Goal: Transaction & Acquisition: Book appointment/travel/reservation

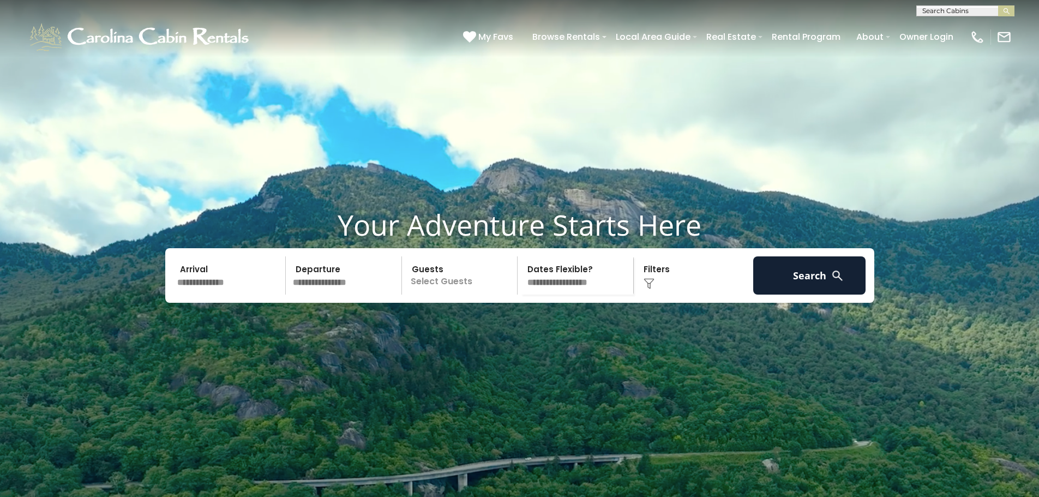
click at [226, 295] on input "text" at bounding box center [229, 275] width 113 height 38
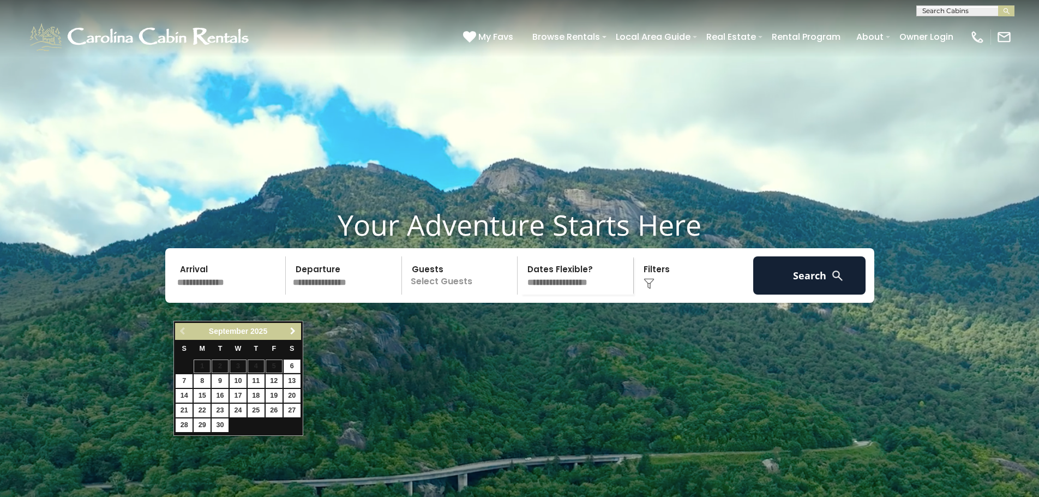
click at [295, 327] on span "Next" at bounding box center [293, 331] width 9 height 9
click at [269, 366] on link "3" at bounding box center [274, 367] width 17 height 14
type input "*******"
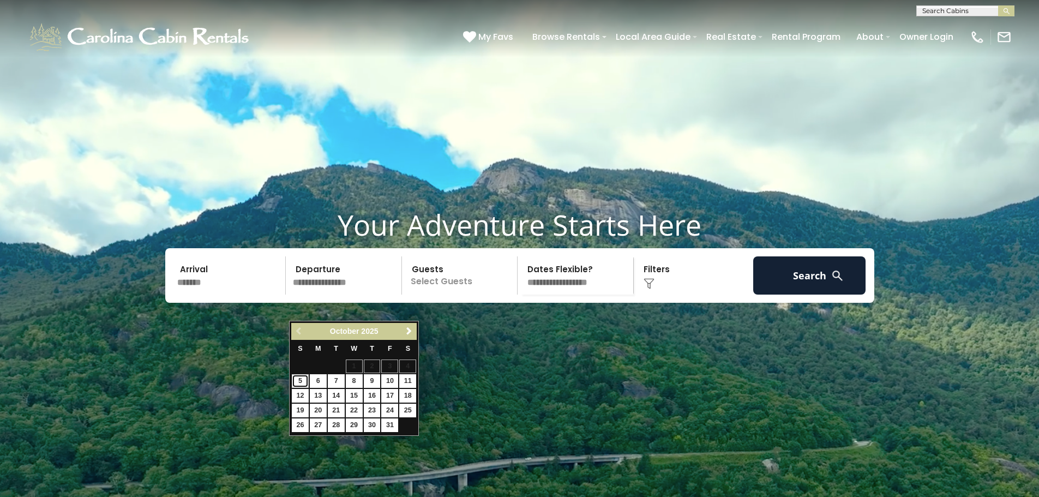
click at [292, 384] on link "5" at bounding box center [300, 381] width 17 height 14
type input "*******"
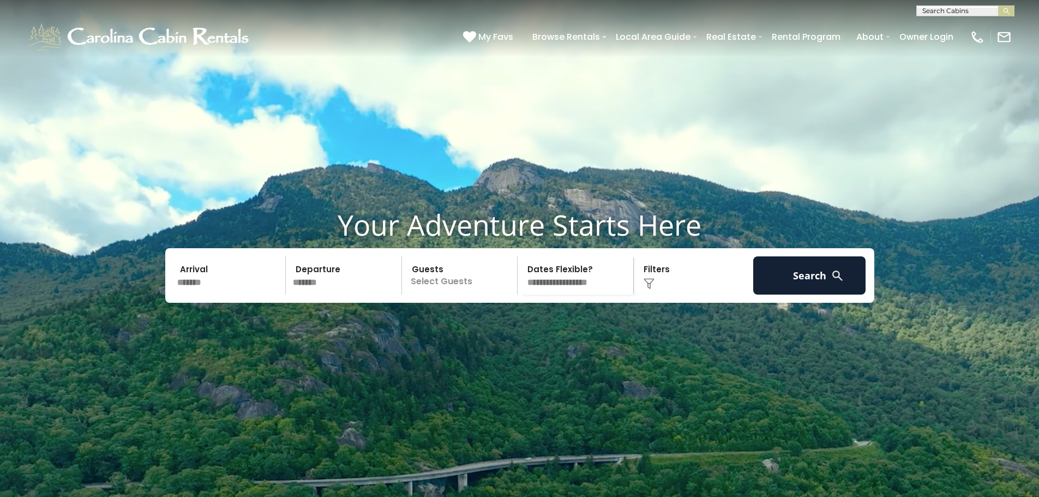
click at [468, 295] on p "Select Guests" at bounding box center [461, 275] width 112 height 38
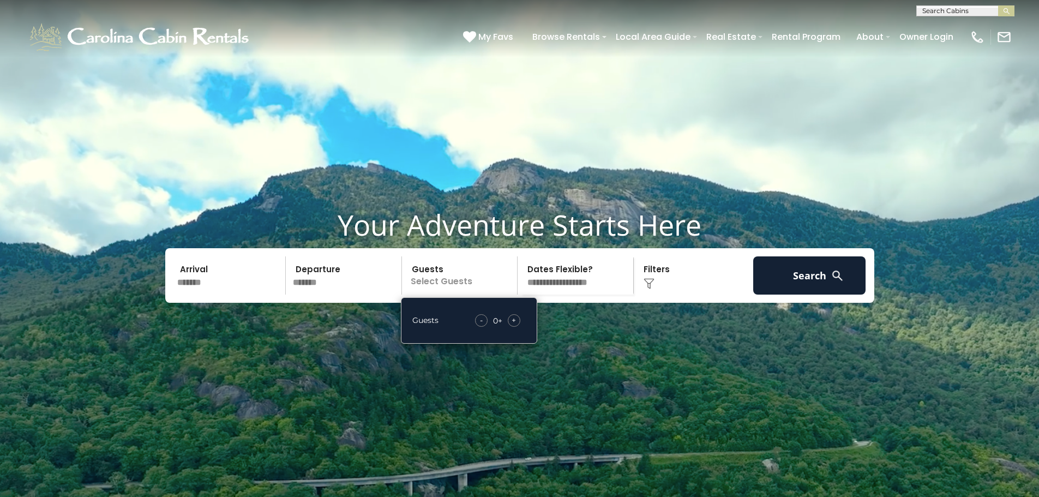
click at [513, 326] on span "+" at bounding box center [514, 320] width 4 height 11
click at [514, 326] on span "+" at bounding box center [514, 320] width 4 height 11
click at [562, 295] on select "**********" at bounding box center [577, 275] width 112 height 38
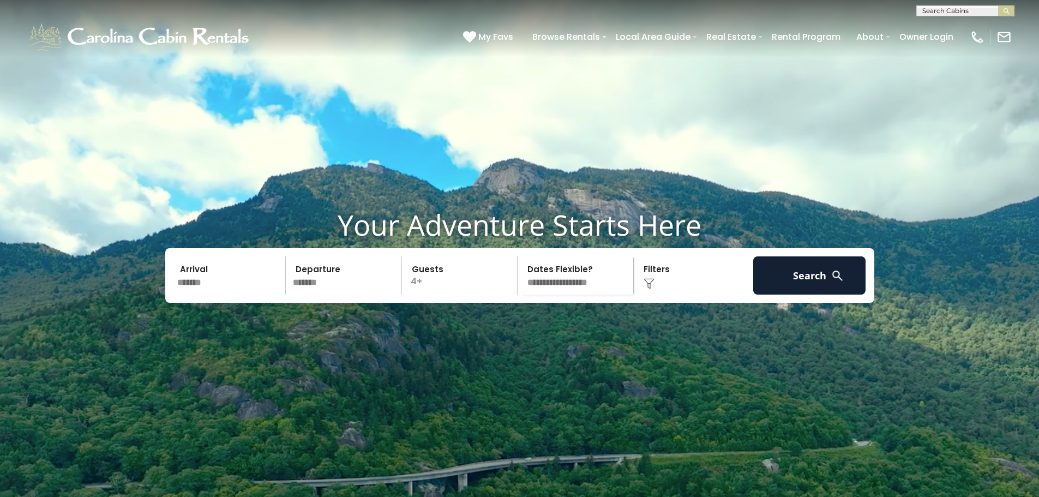
click at [565, 295] on select "**********" at bounding box center [577, 275] width 112 height 38
click at [655, 295] on div "Click to Choose" at bounding box center [693, 275] width 113 height 38
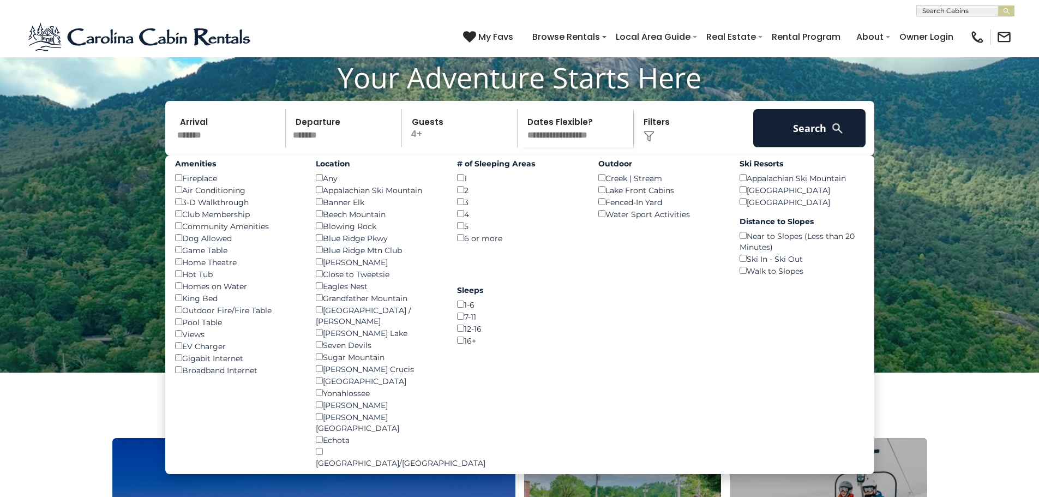
scroll to position [164, 0]
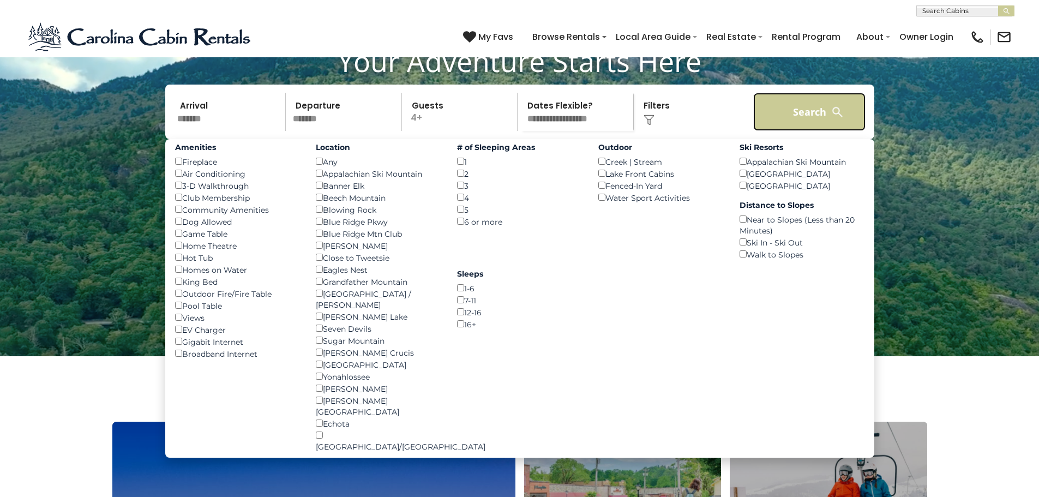
click at [800, 131] on button "Search" at bounding box center [809, 112] width 113 height 38
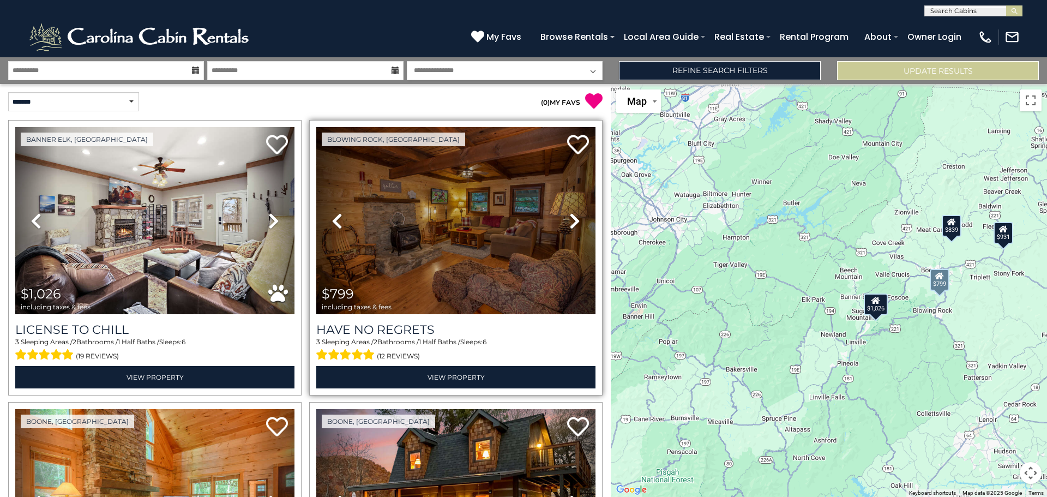
click at [570, 220] on icon at bounding box center [575, 220] width 11 height 17
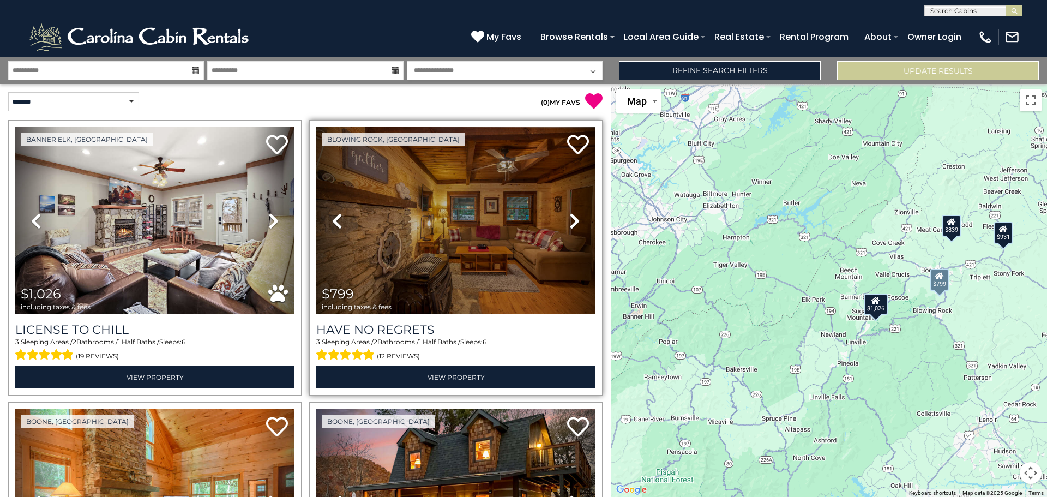
click at [570, 220] on icon at bounding box center [575, 220] width 11 height 17
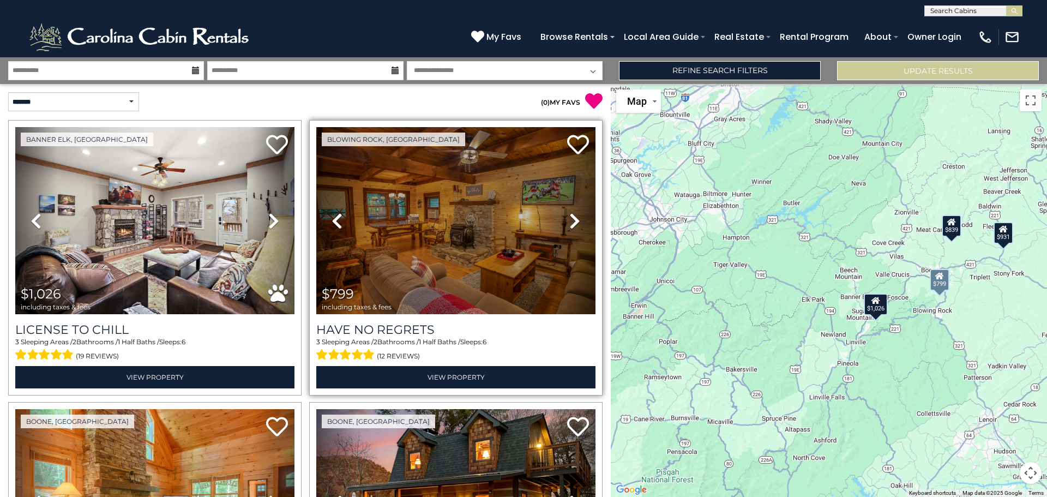
click at [570, 220] on icon at bounding box center [575, 220] width 11 height 17
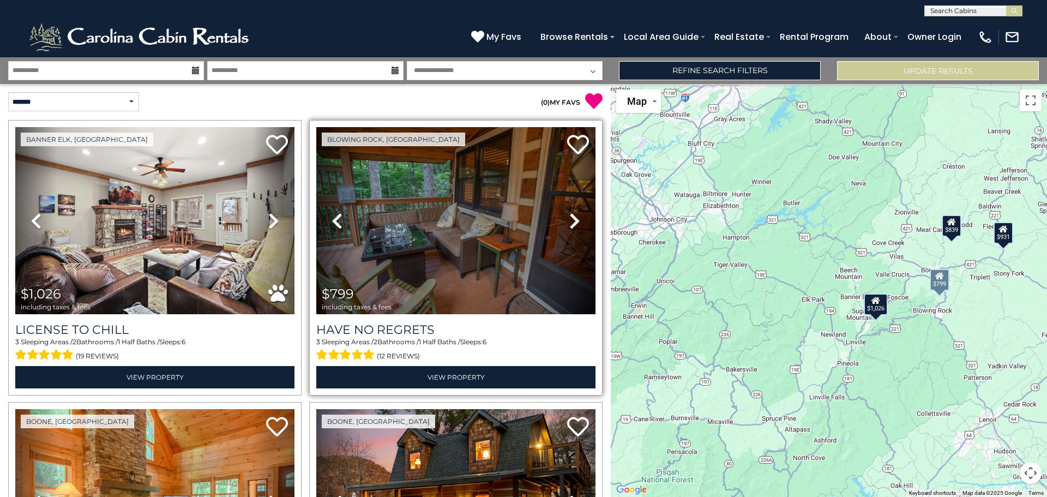
click at [570, 220] on icon at bounding box center [575, 220] width 11 height 17
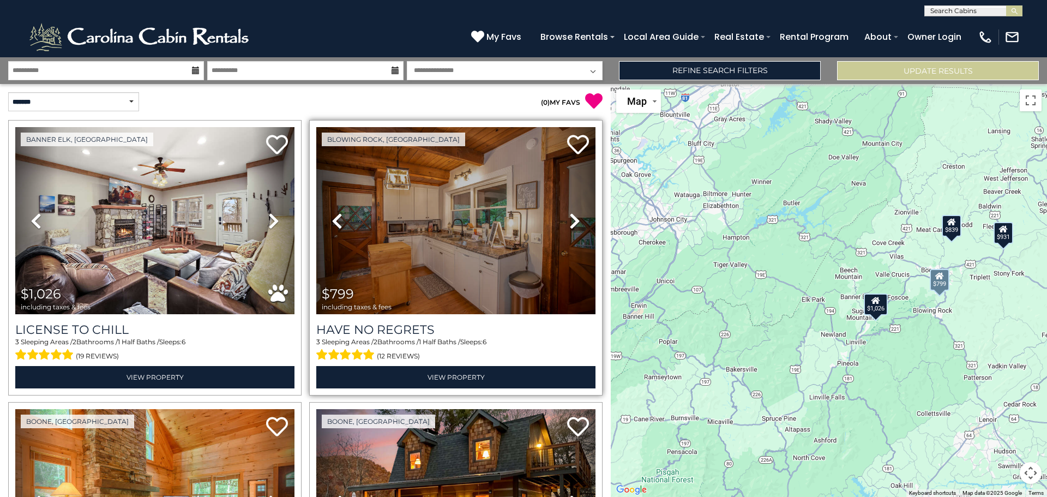
click at [570, 220] on icon at bounding box center [575, 220] width 11 height 17
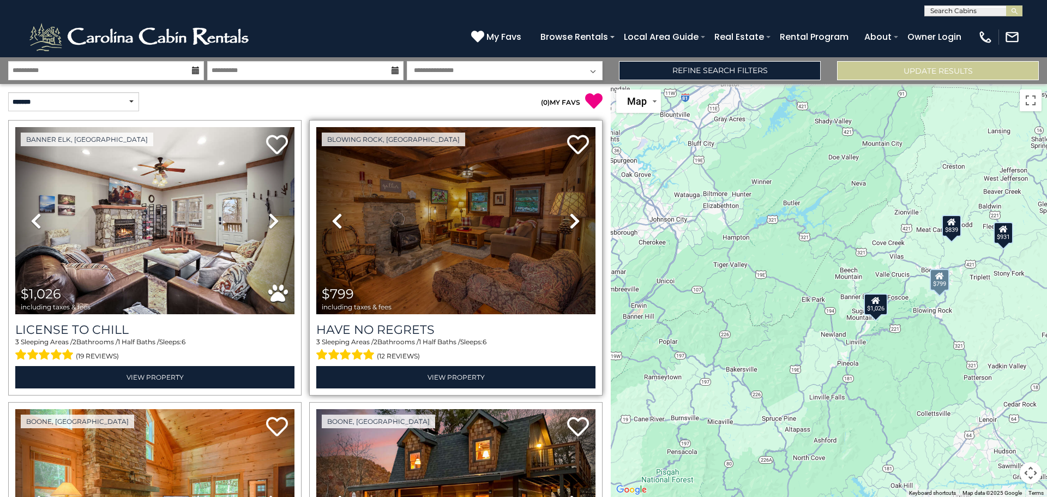
click at [570, 220] on icon at bounding box center [575, 220] width 11 height 17
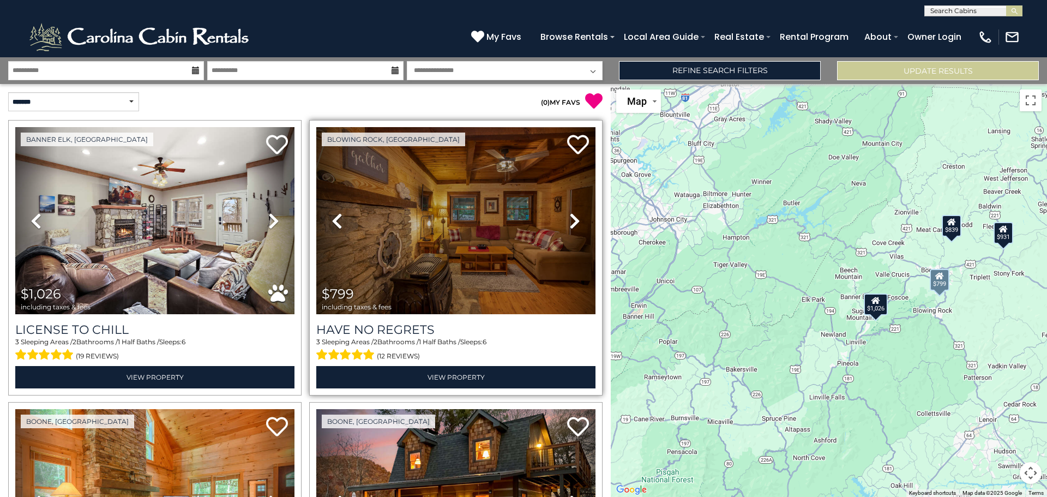
click at [570, 220] on icon at bounding box center [575, 220] width 11 height 17
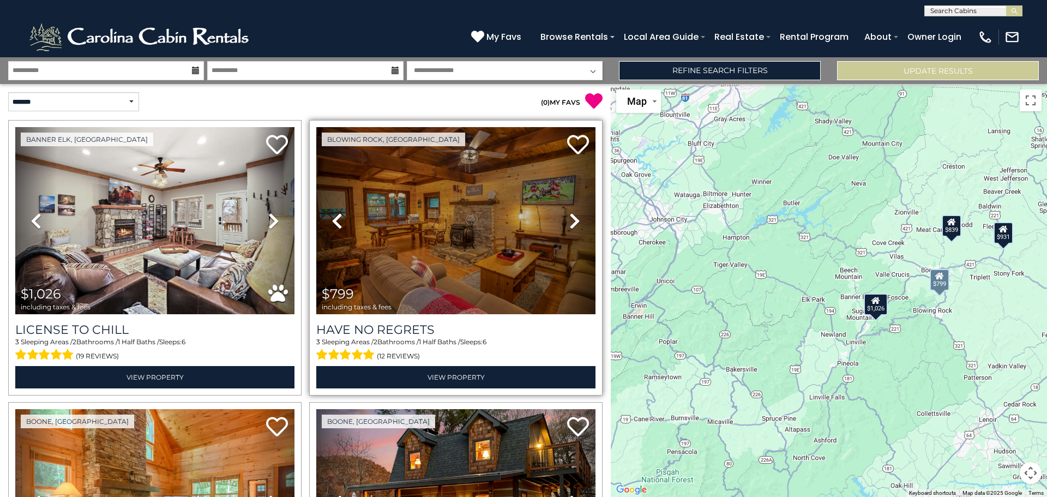
click at [570, 220] on icon at bounding box center [575, 220] width 11 height 17
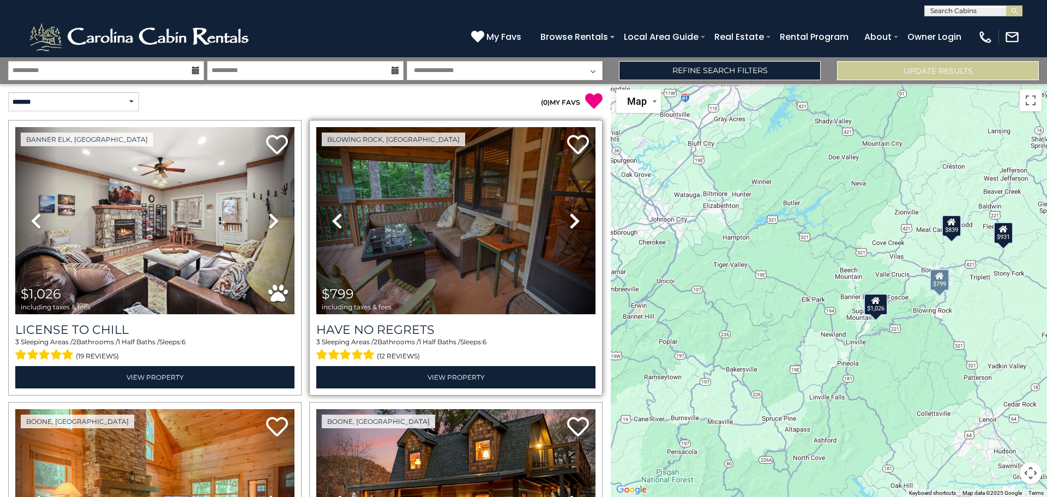
click at [570, 220] on icon at bounding box center [575, 220] width 11 height 17
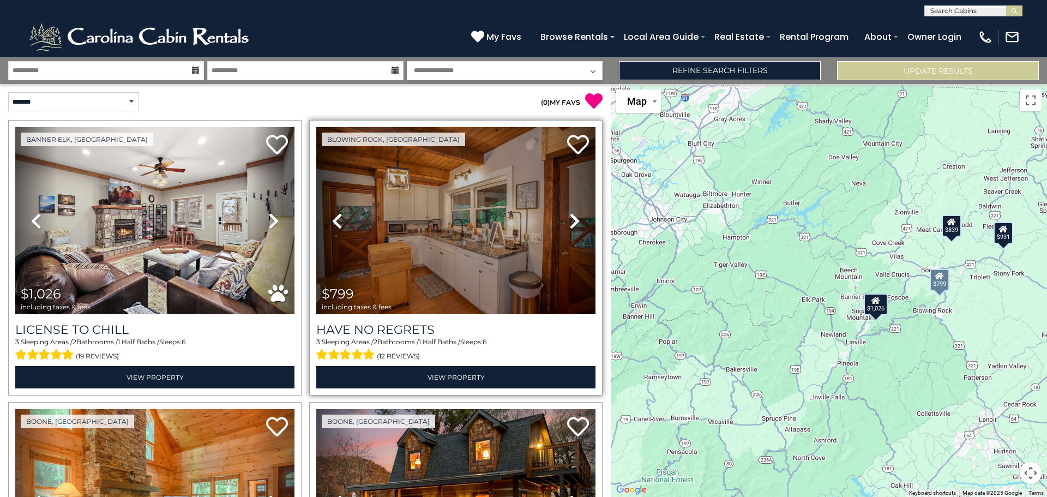
click at [570, 220] on icon at bounding box center [575, 220] width 11 height 17
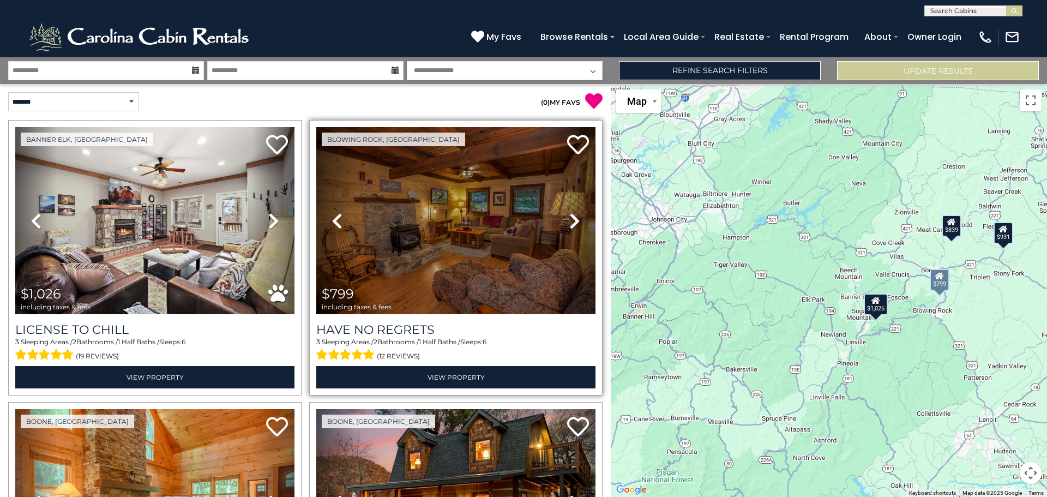
click at [570, 220] on icon at bounding box center [575, 220] width 11 height 17
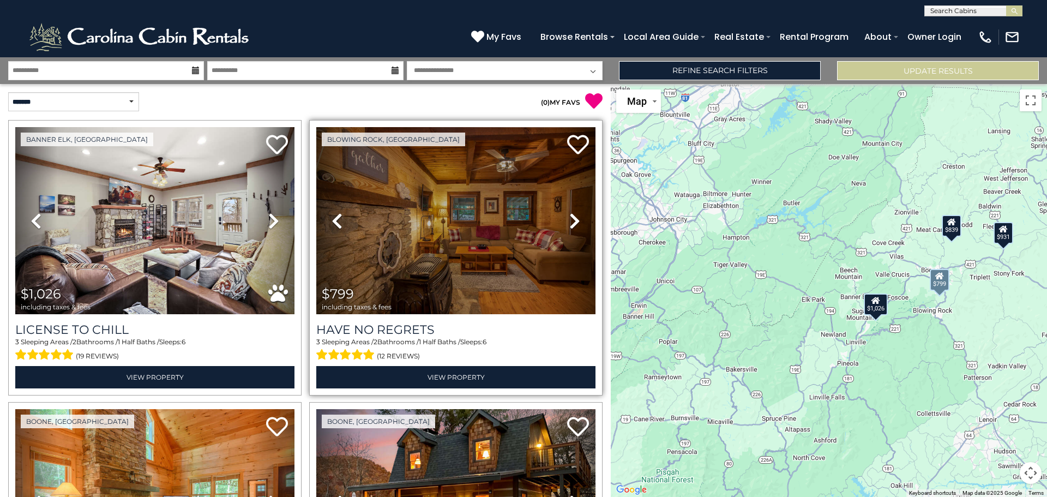
click at [570, 220] on icon at bounding box center [575, 220] width 11 height 17
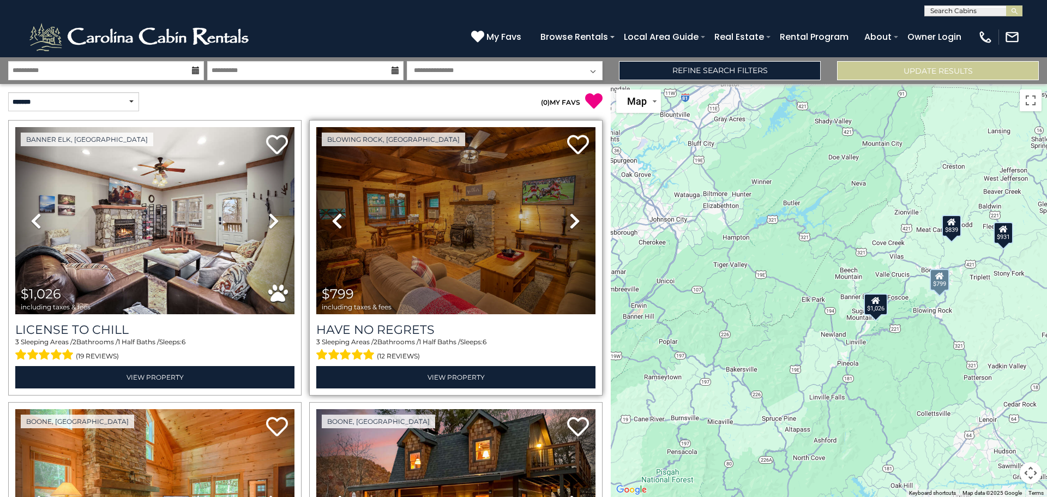
click at [570, 220] on icon at bounding box center [575, 220] width 11 height 17
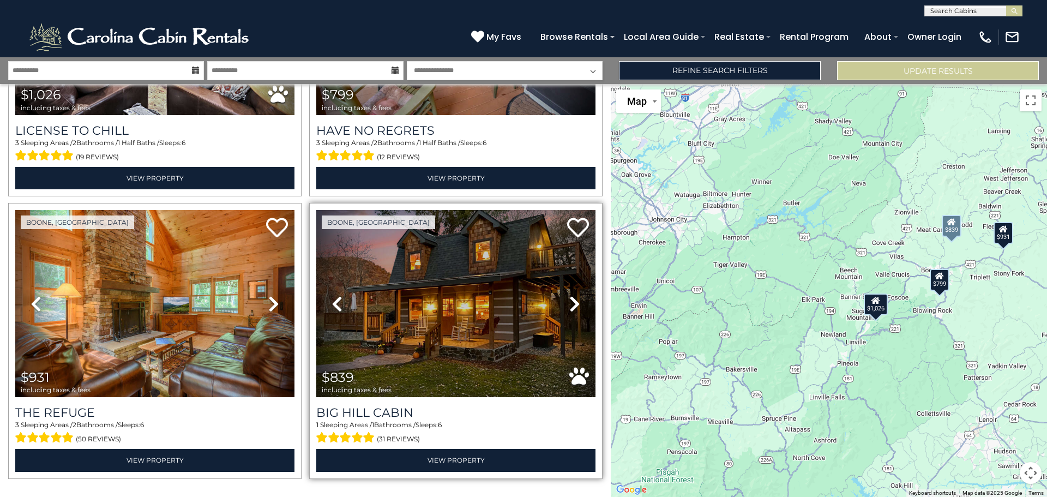
scroll to position [222, 0]
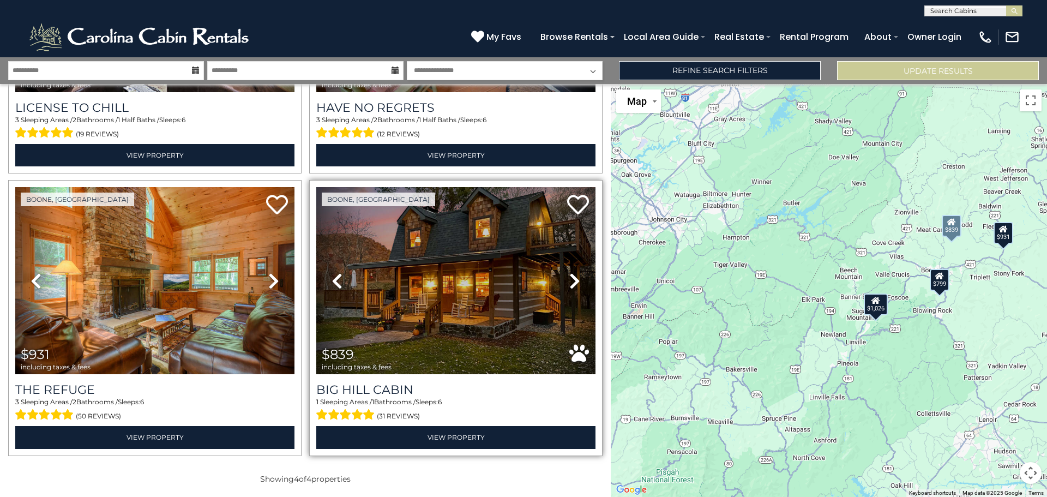
click at [570, 283] on icon at bounding box center [575, 280] width 11 height 17
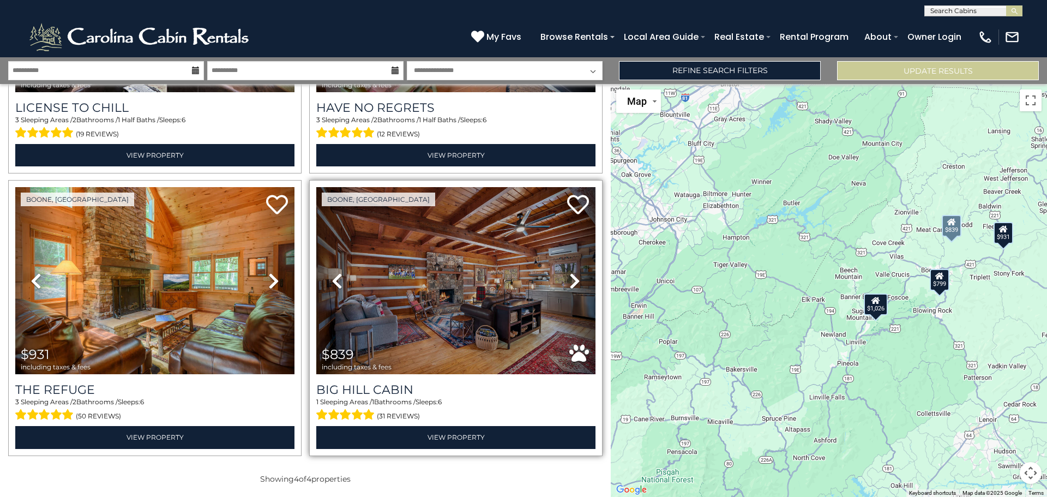
click at [570, 282] on icon at bounding box center [575, 280] width 11 height 17
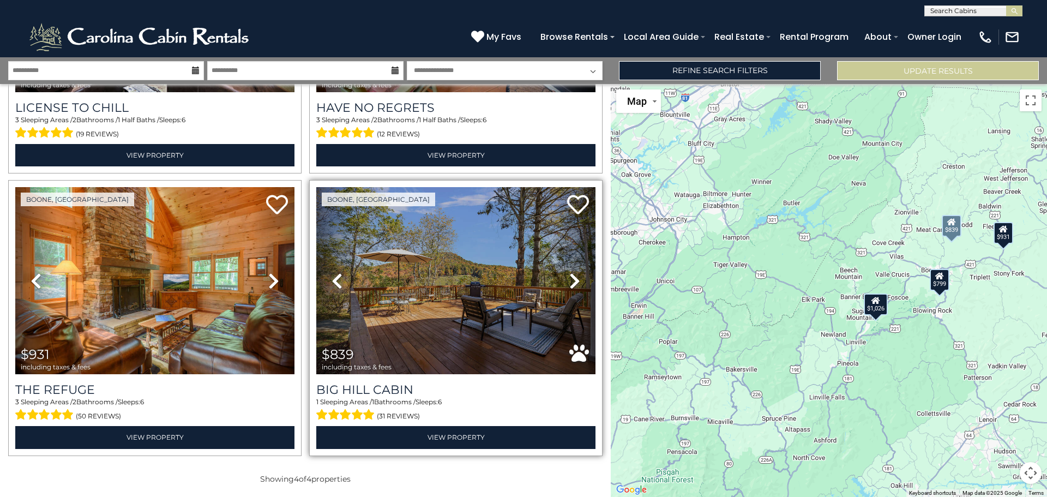
click at [570, 281] on icon at bounding box center [575, 280] width 11 height 17
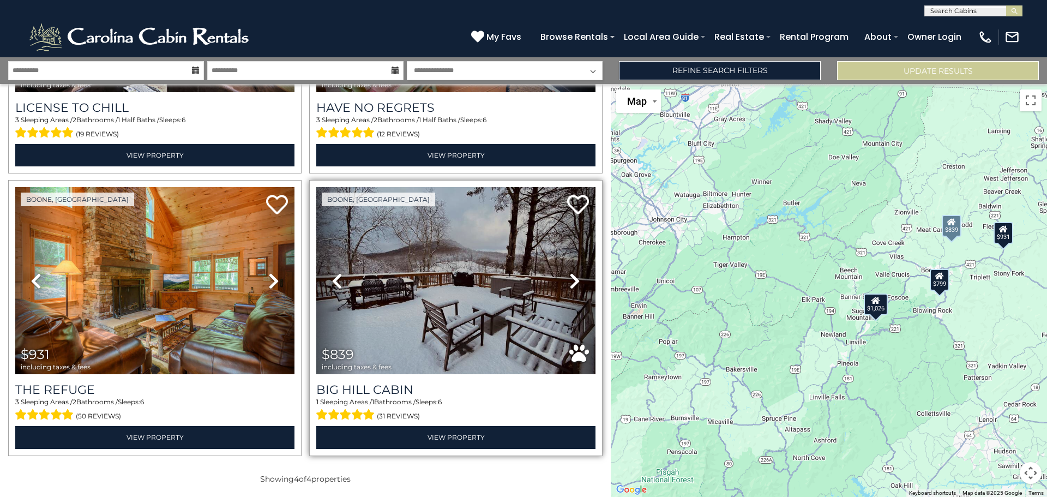
click at [570, 281] on icon at bounding box center [575, 280] width 11 height 17
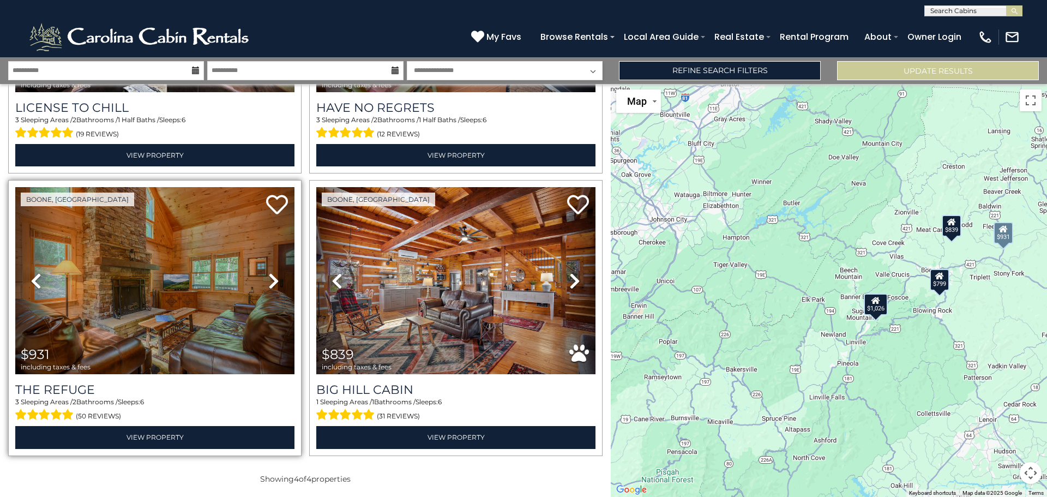
click at [268, 279] on icon at bounding box center [273, 280] width 11 height 17
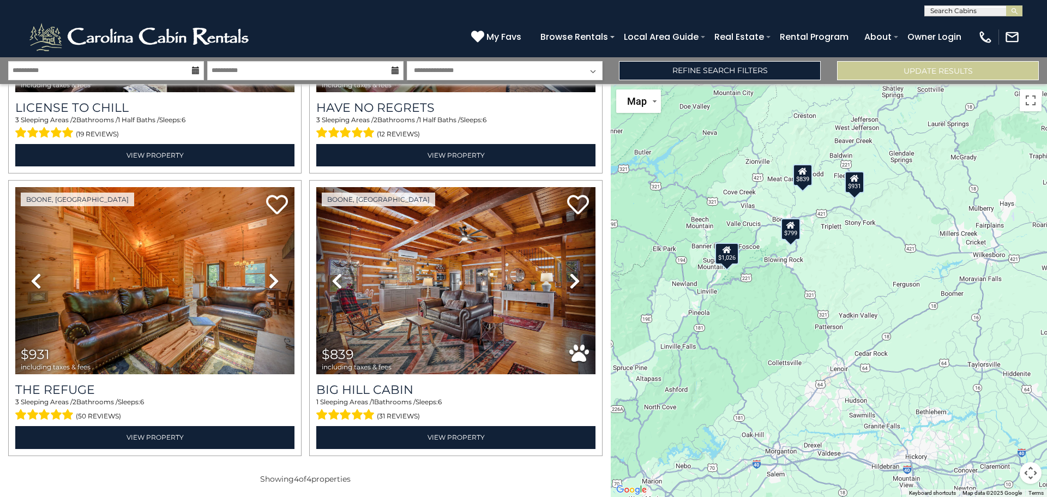
drag, startPoint x: 956, startPoint y: 349, endPoint x: 839, endPoint y: 304, distance: 124.8
click at [839, 304] on div "$1,026 $799 $931 $839" at bounding box center [829, 290] width 436 height 413
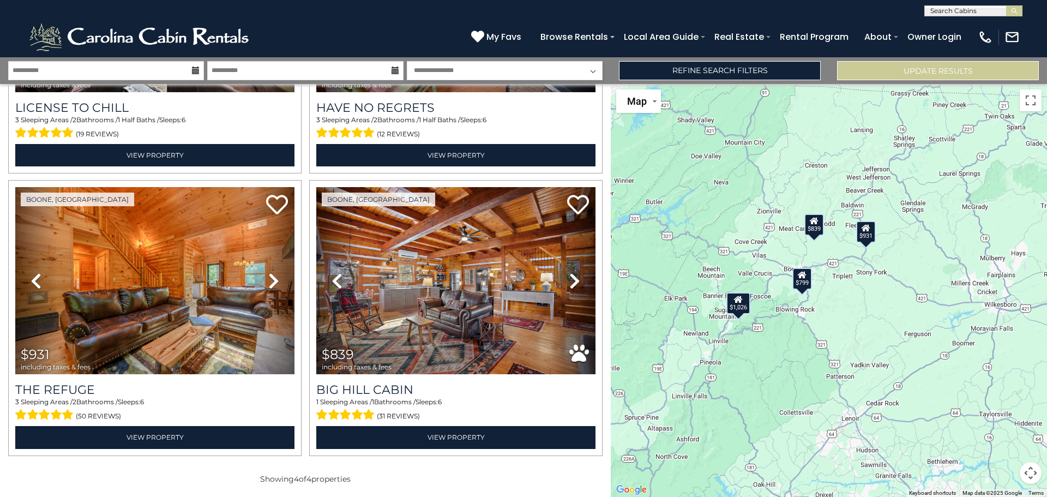
drag, startPoint x: 834, startPoint y: 302, endPoint x: 846, endPoint y: 355, distance: 54.3
click at [846, 354] on div "$1,026 $799 $931 $839" at bounding box center [829, 290] width 436 height 413
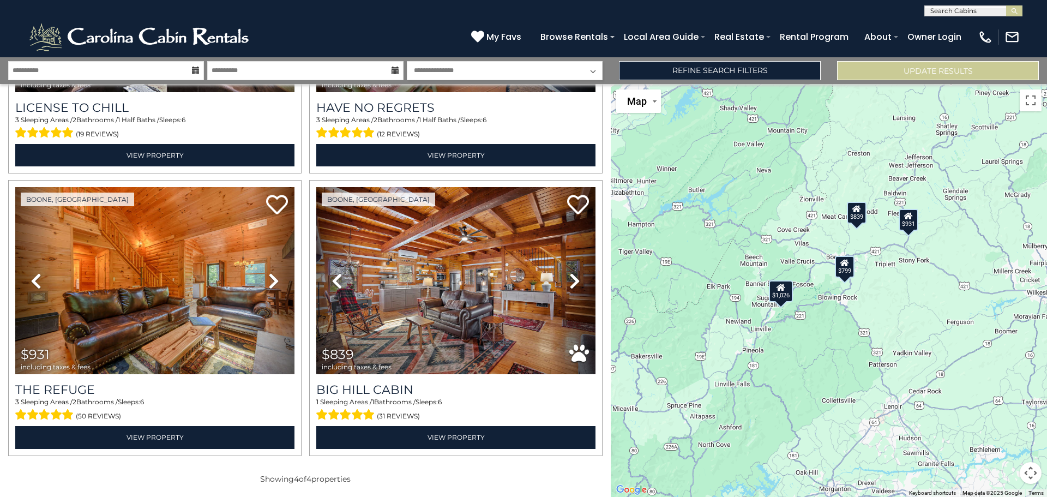
click at [870, 323] on div "$1,026 $799 $931 $839" at bounding box center [829, 290] width 436 height 413
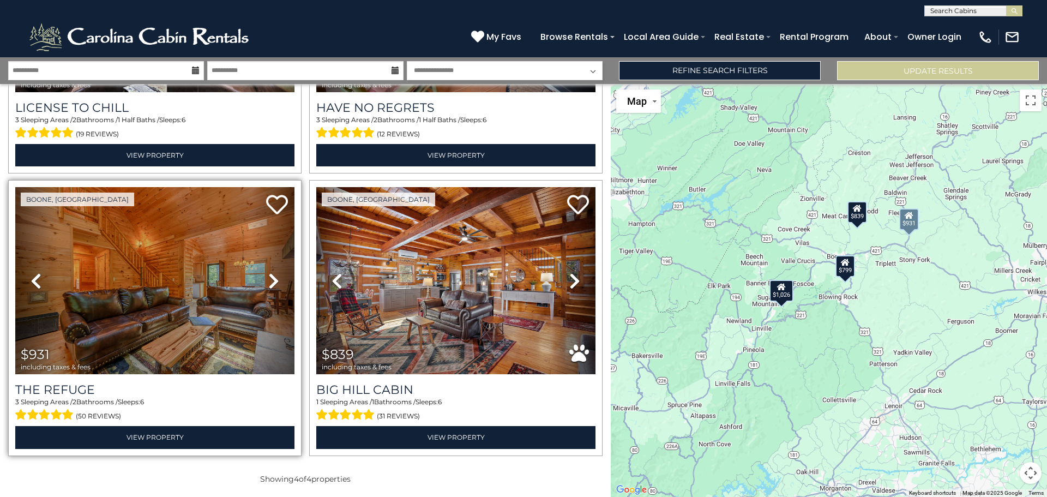
click at [275, 280] on icon at bounding box center [273, 280] width 11 height 17
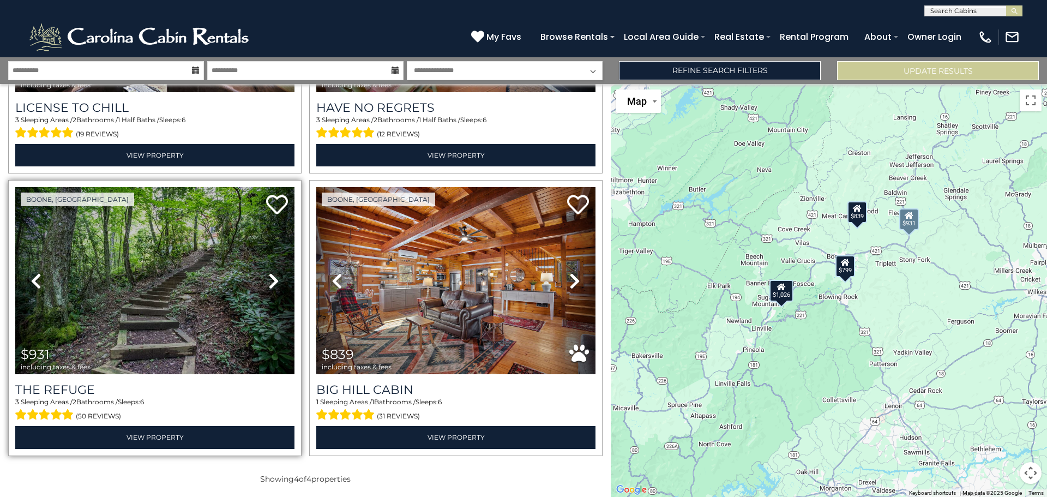
click at [271, 277] on icon at bounding box center [273, 280] width 11 height 17
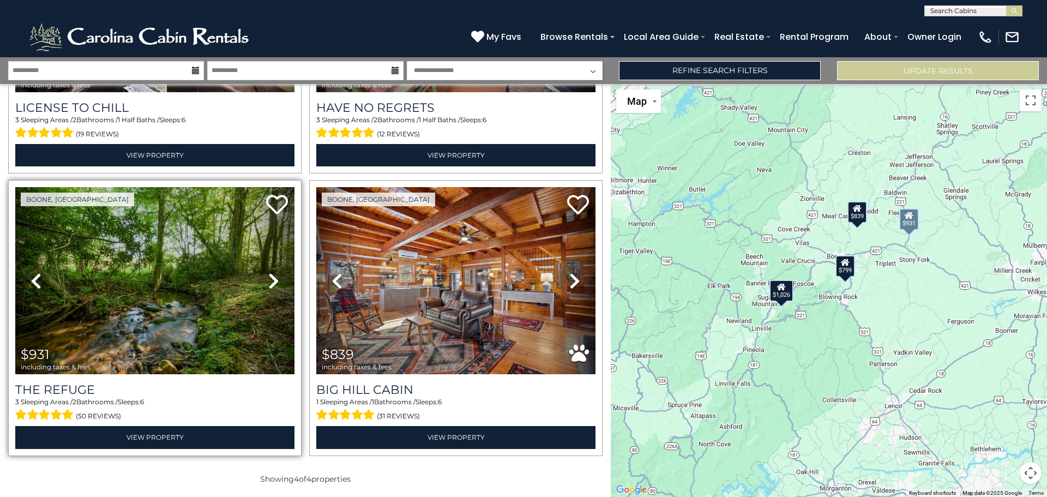
click at [271, 277] on icon at bounding box center [273, 280] width 11 height 17
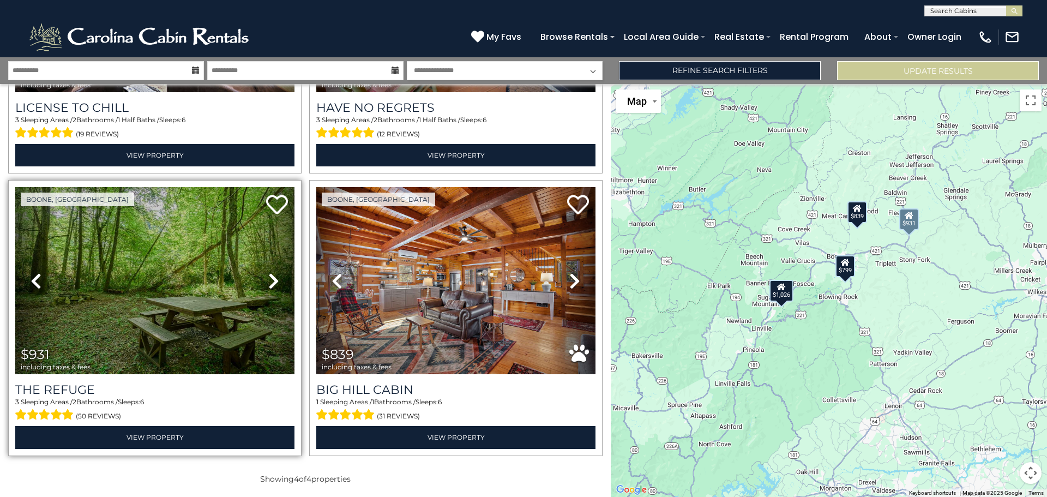
click at [271, 277] on icon at bounding box center [273, 280] width 11 height 17
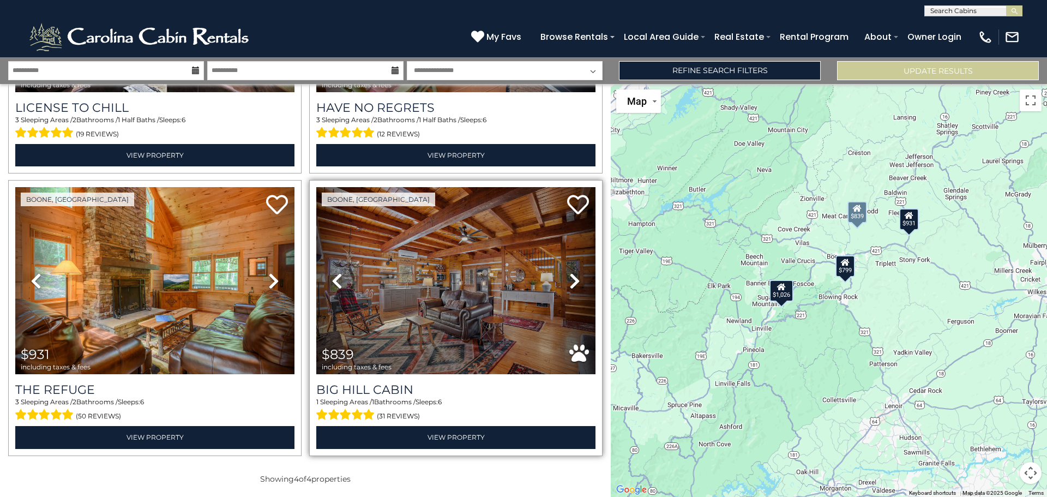
click at [570, 275] on icon at bounding box center [575, 280] width 11 height 17
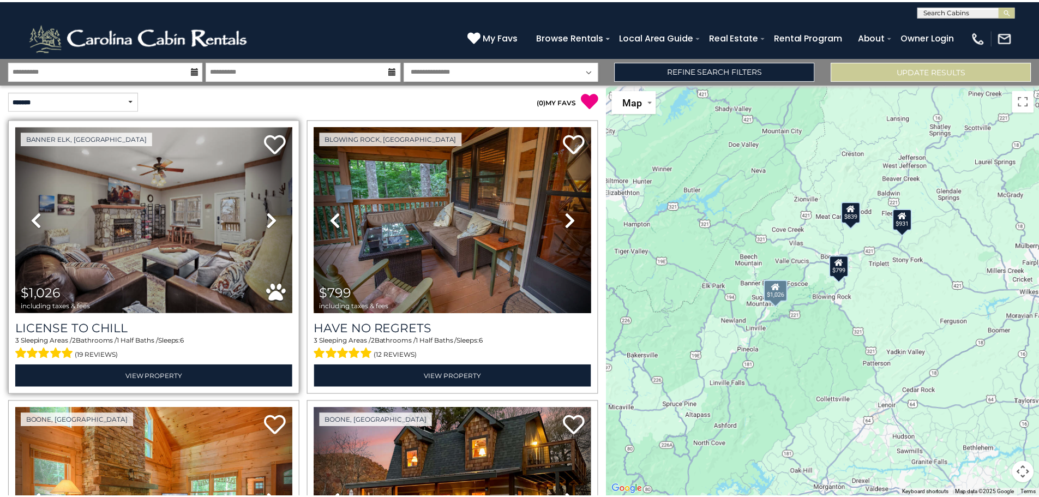
scroll to position [0, 0]
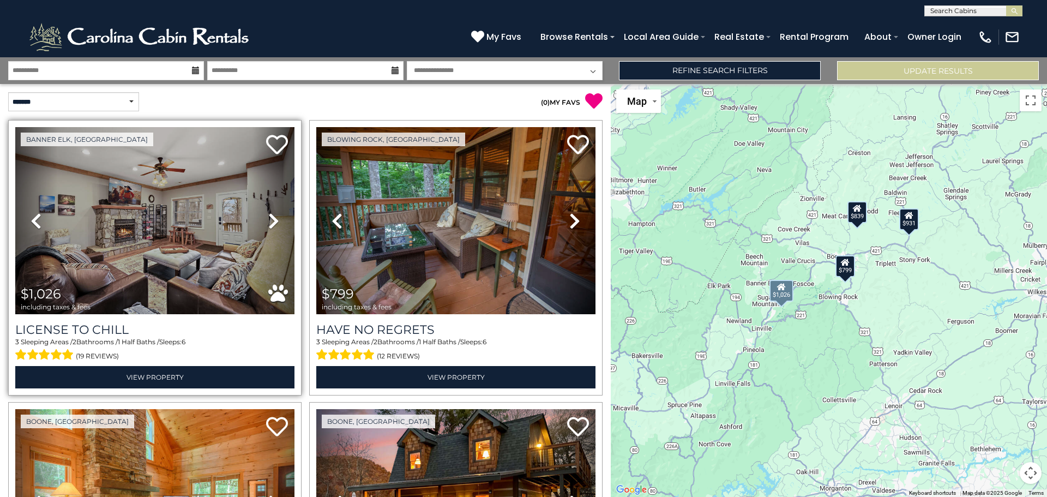
click at [265, 224] on link "Next" at bounding box center [274, 220] width 42 height 187
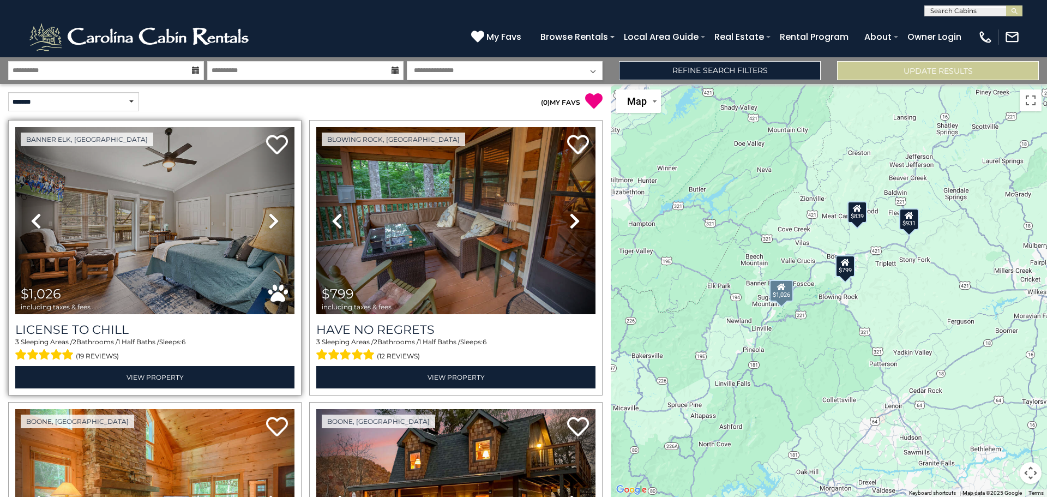
click at [269, 219] on icon at bounding box center [273, 220] width 11 height 17
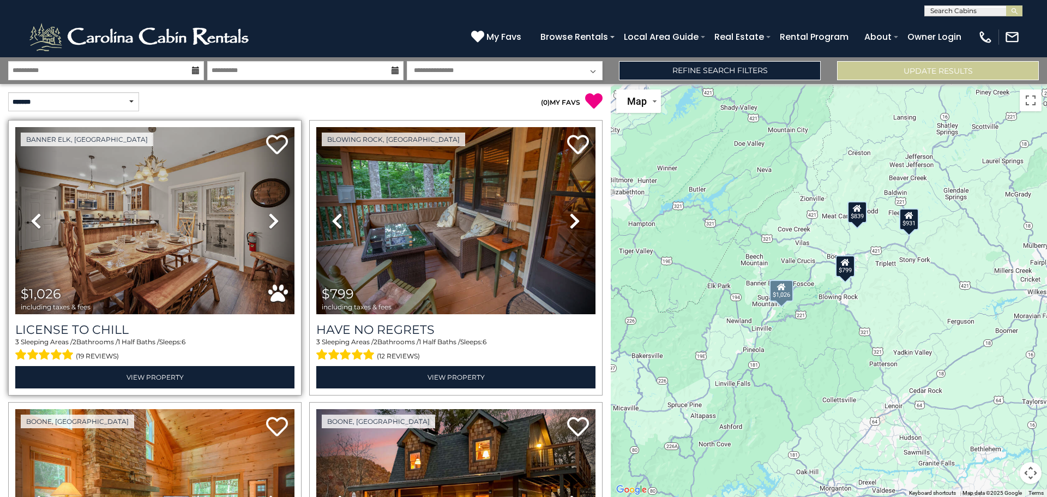
click at [268, 218] on icon at bounding box center [273, 220] width 11 height 17
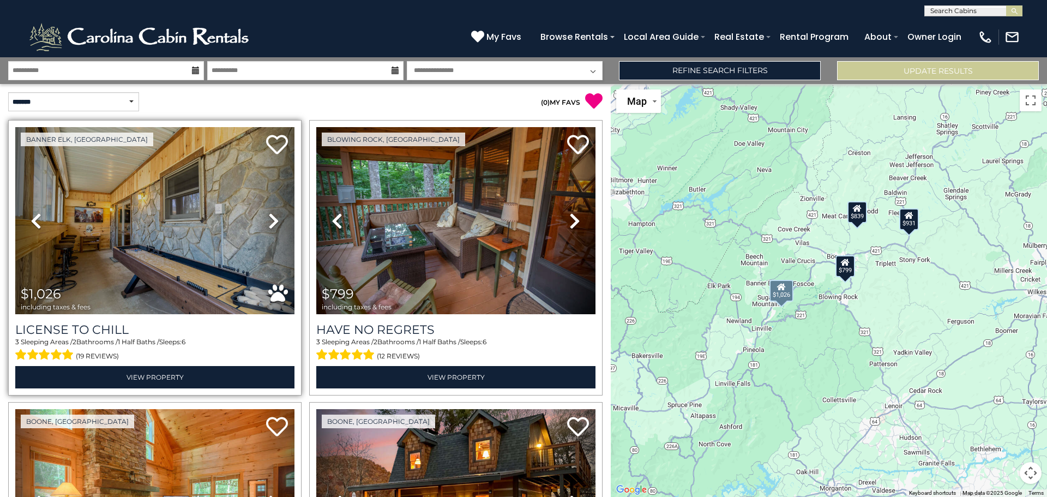
click at [268, 218] on icon at bounding box center [273, 220] width 11 height 17
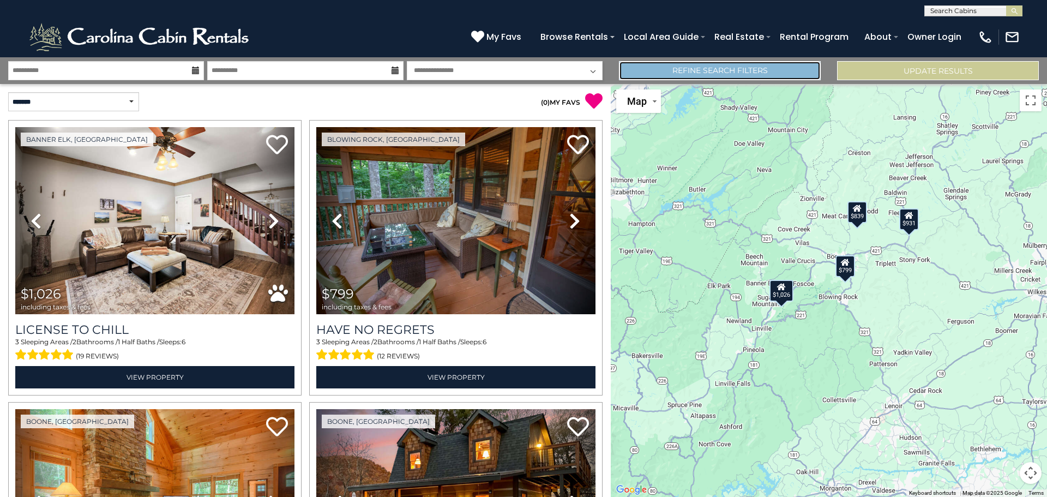
click at [728, 77] on link "Refine Search Filters" at bounding box center [720, 70] width 202 height 19
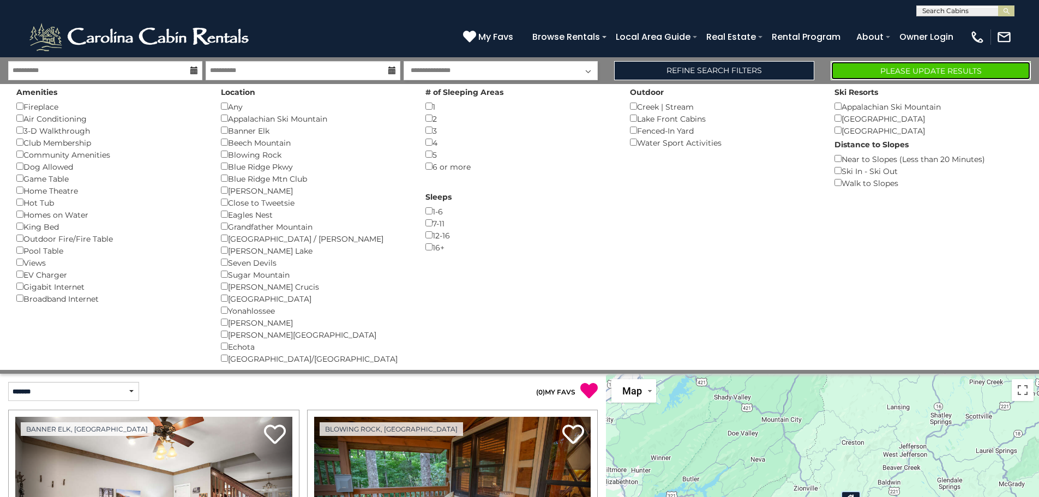
click at [895, 71] on button "Please Update Results" at bounding box center [931, 70] width 200 height 19
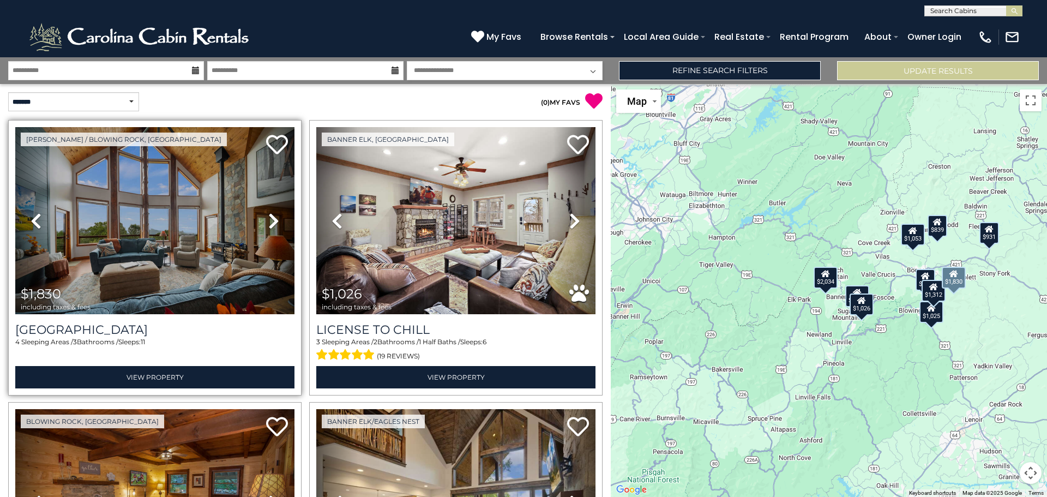
click at [272, 225] on icon at bounding box center [273, 220] width 11 height 17
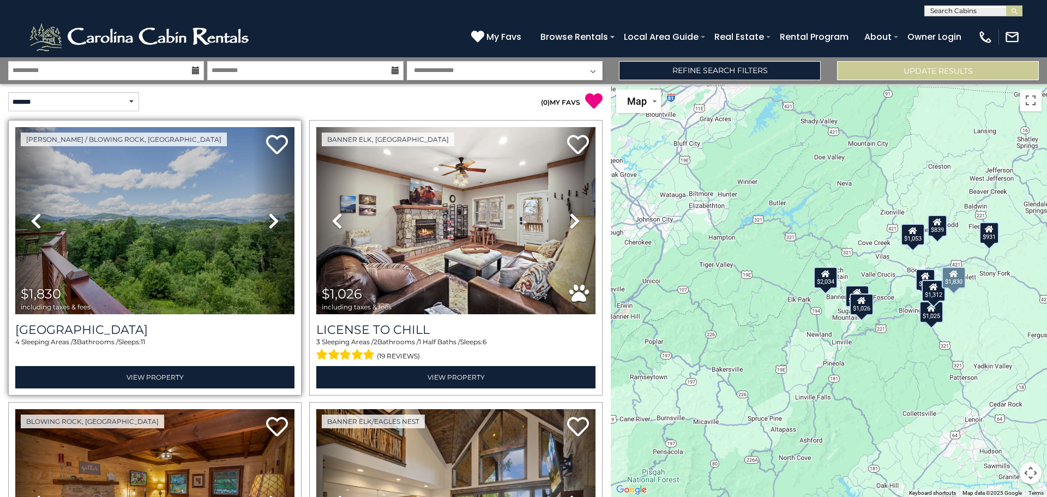
click at [269, 225] on icon at bounding box center [273, 220] width 11 height 17
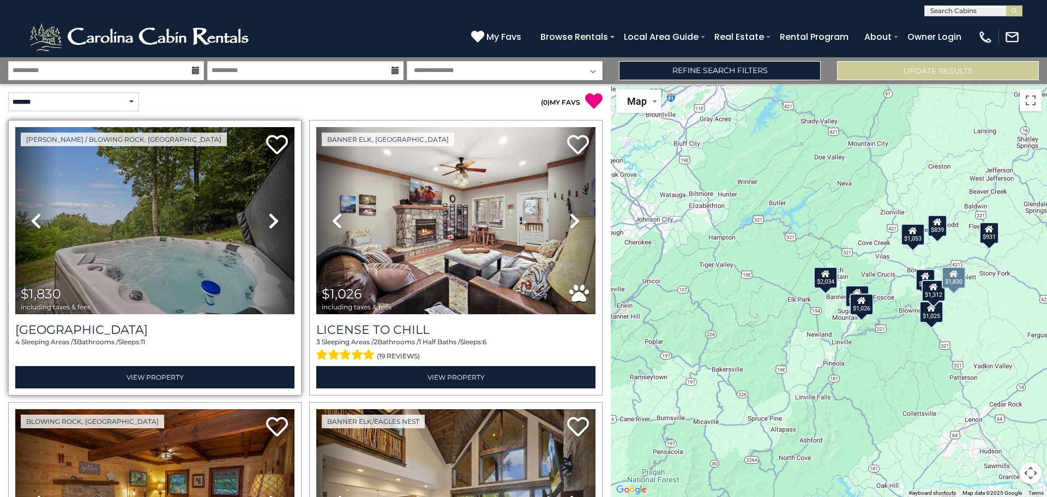
click at [272, 220] on icon at bounding box center [273, 220] width 11 height 17
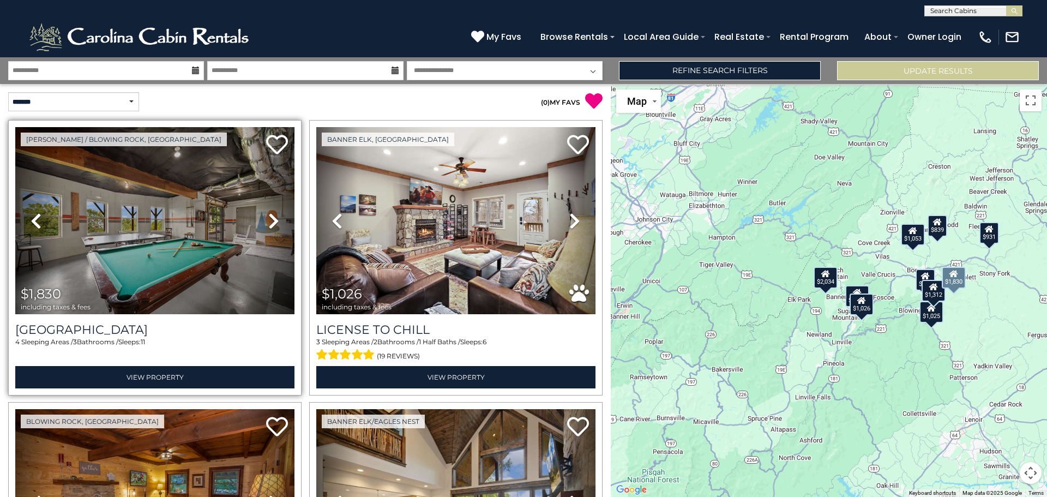
click at [272, 220] on icon at bounding box center [273, 220] width 11 height 17
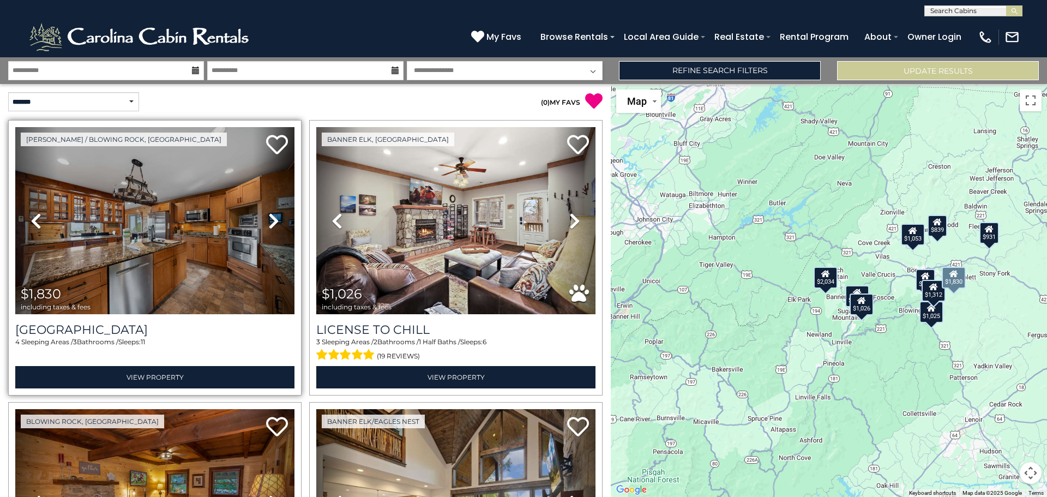
click at [272, 220] on icon at bounding box center [273, 220] width 11 height 17
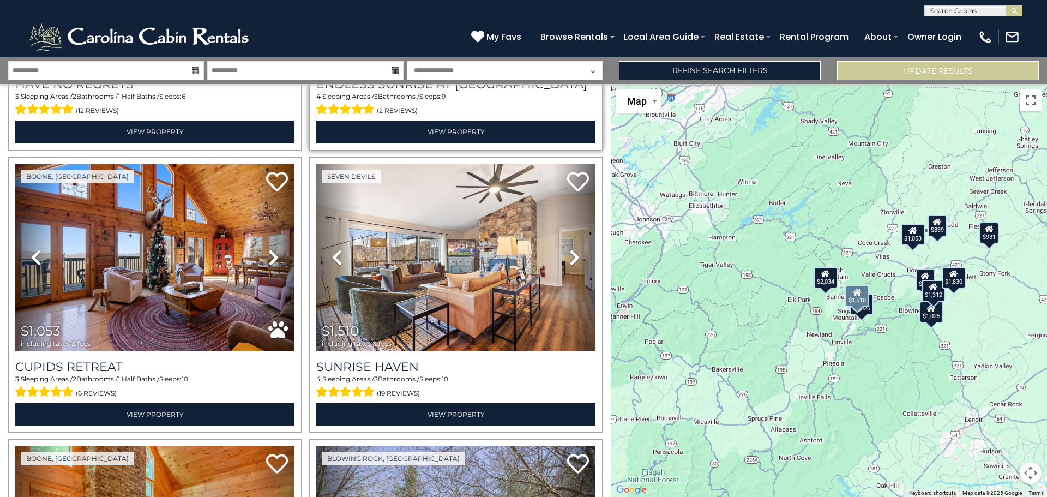
scroll to position [546, 0]
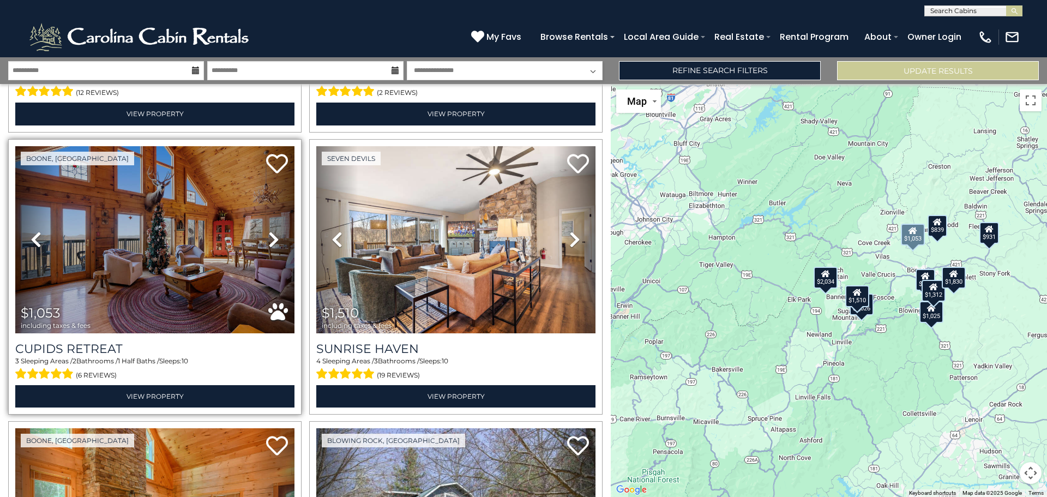
click at [268, 238] on icon at bounding box center [273, 239] width 11 height 17
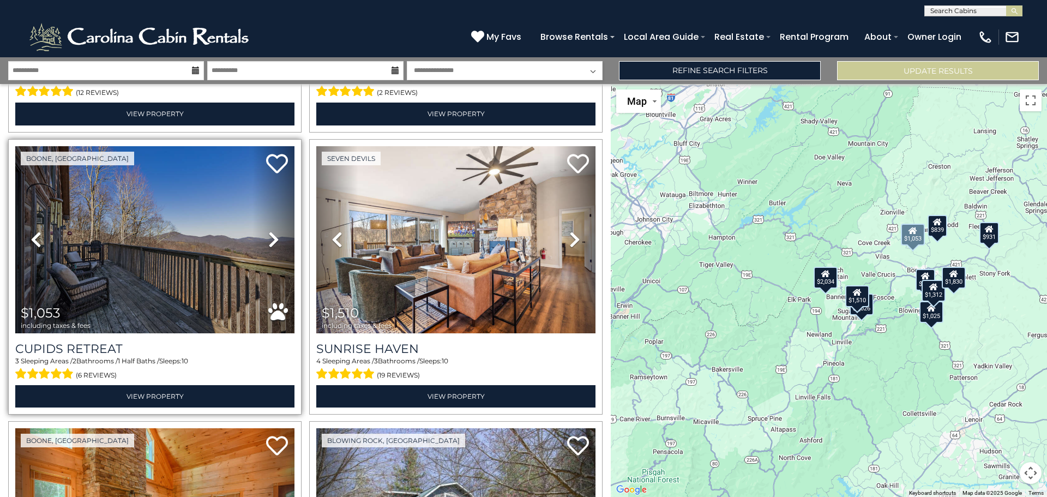
click at [268, 238] on icon at bounding box center [273, 239] width 11 height 17
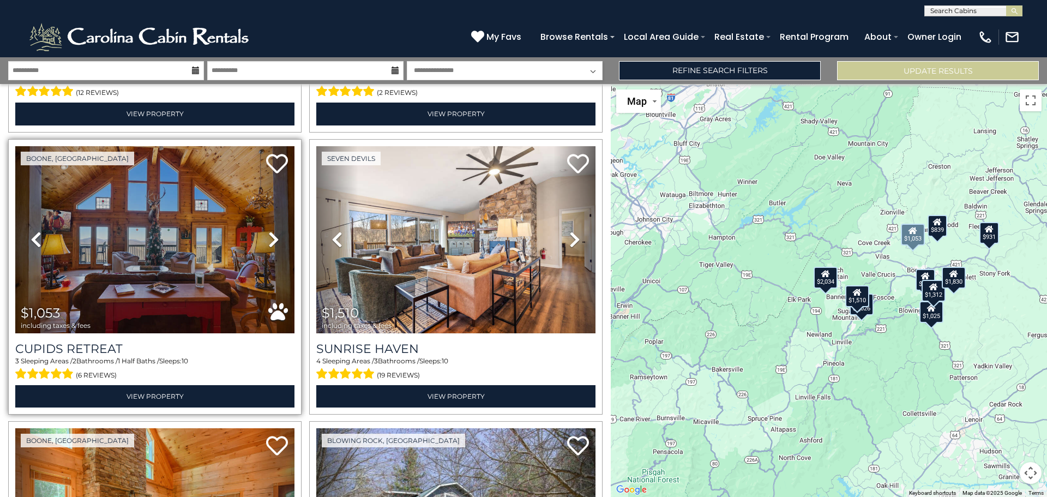
click at [268, 238] on icon at bounding box center [273, 239] width 11 height 17
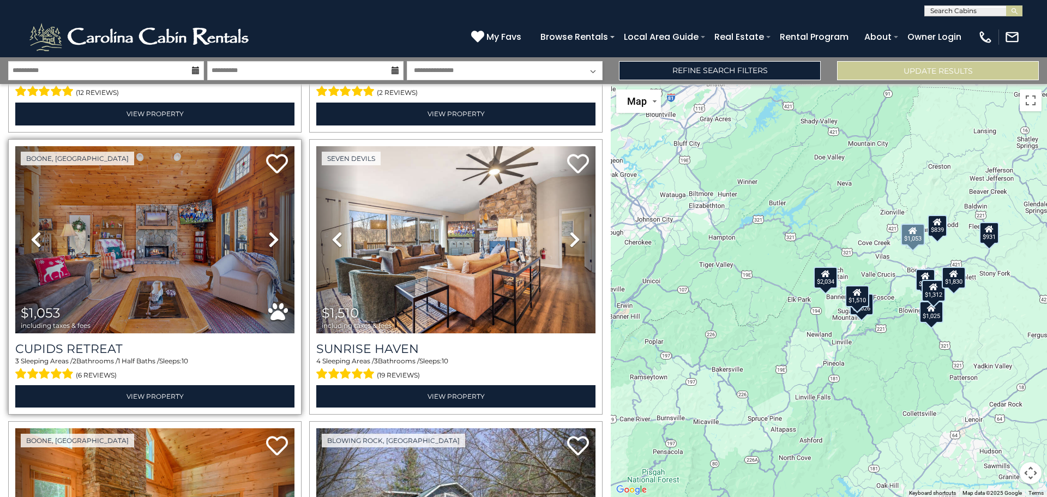
click at [268, 238] on icon at bounding box center [273, 239] width 11 height 17
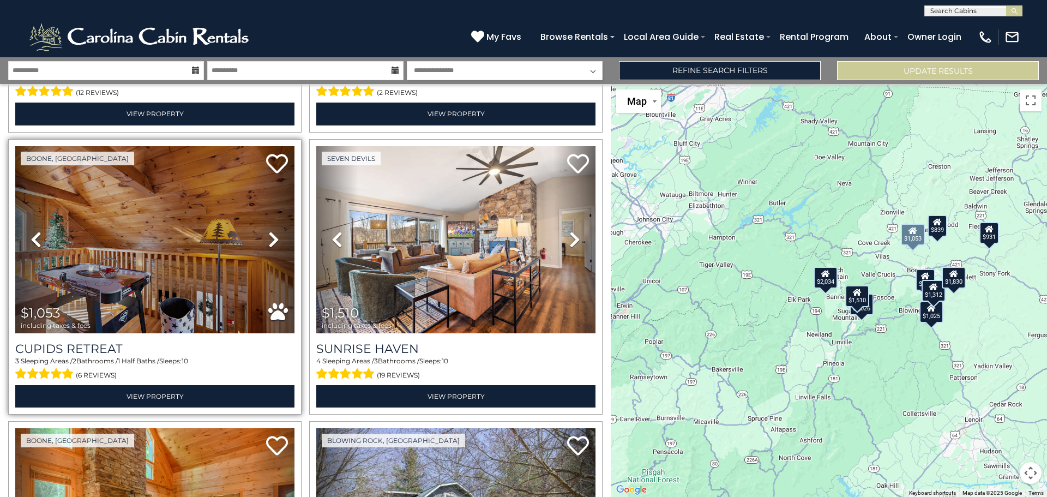
click at [268, 238] on icon at bounding box center [273, 239] width 11 height 17
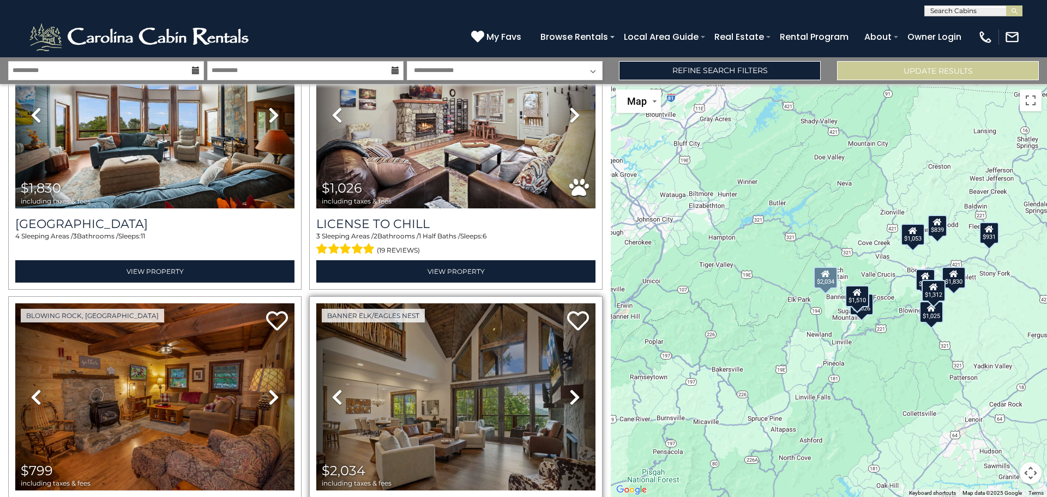
scroll to position [327, 0]
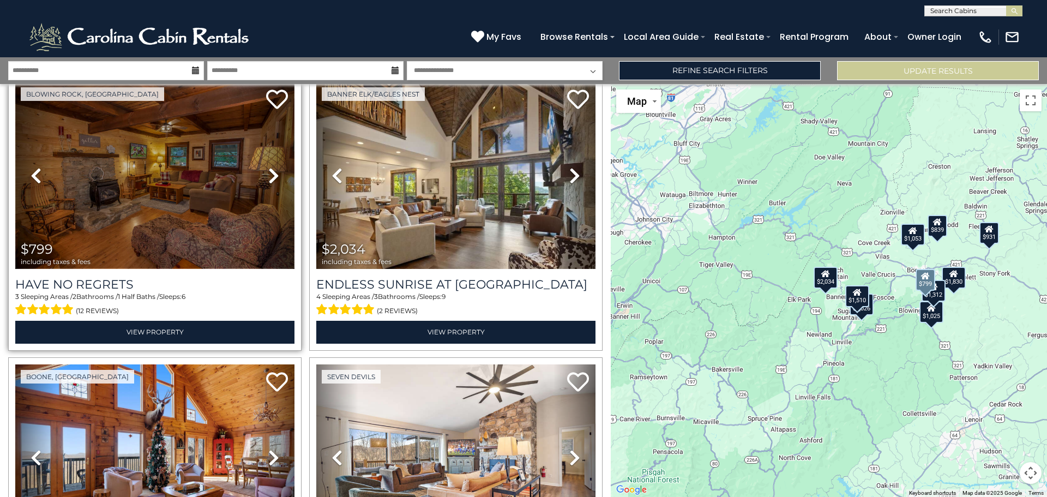
click at [157, 187] on img at bounding box center [154, 175] width 279 height 187
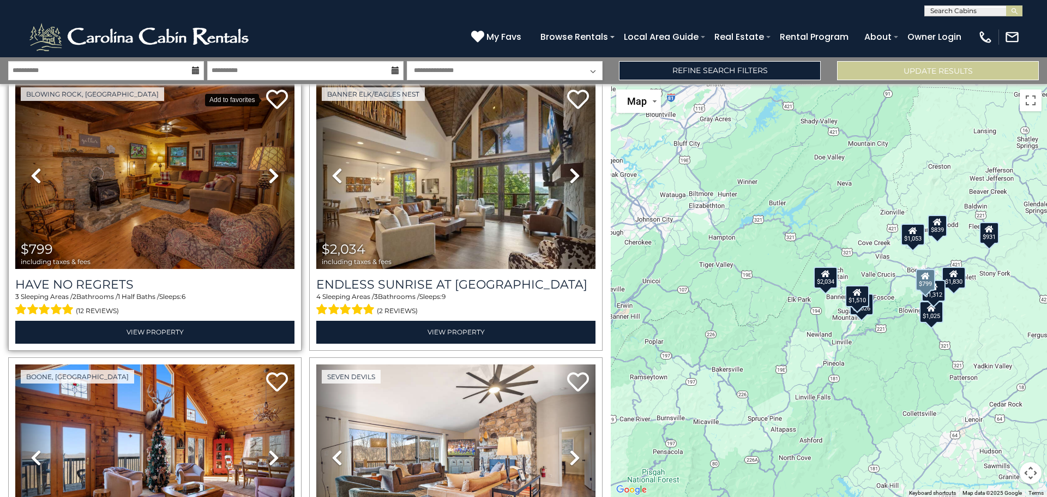
click at [275, 97] on icon at bounding box center [277, 99] width 22 height 22
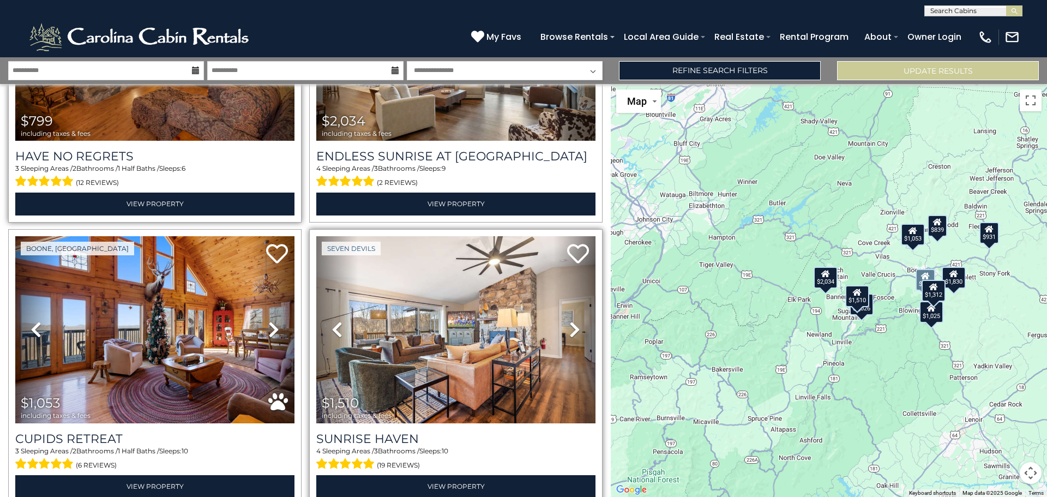
scroll to position [491, 0]
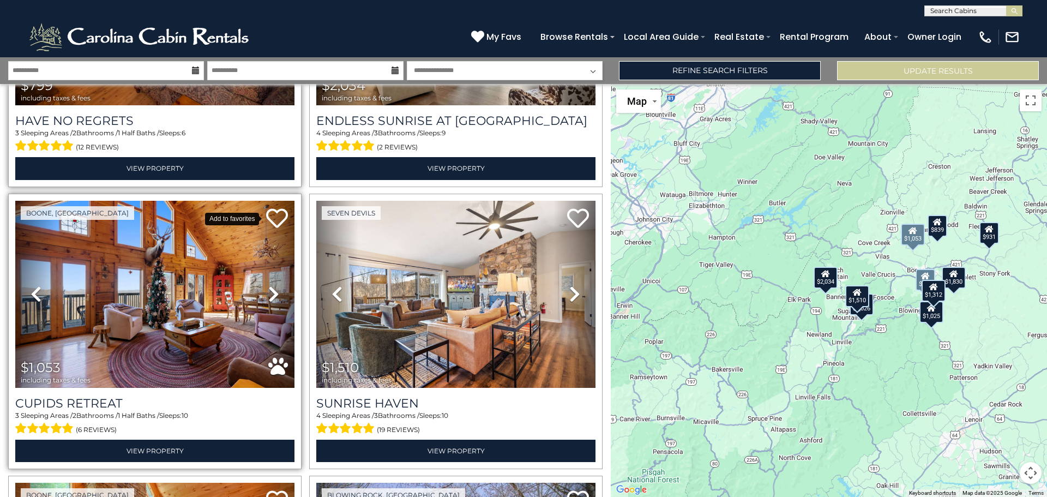
click at [273, 215] on icon at bounding box center [277, 218] width 22 height 22
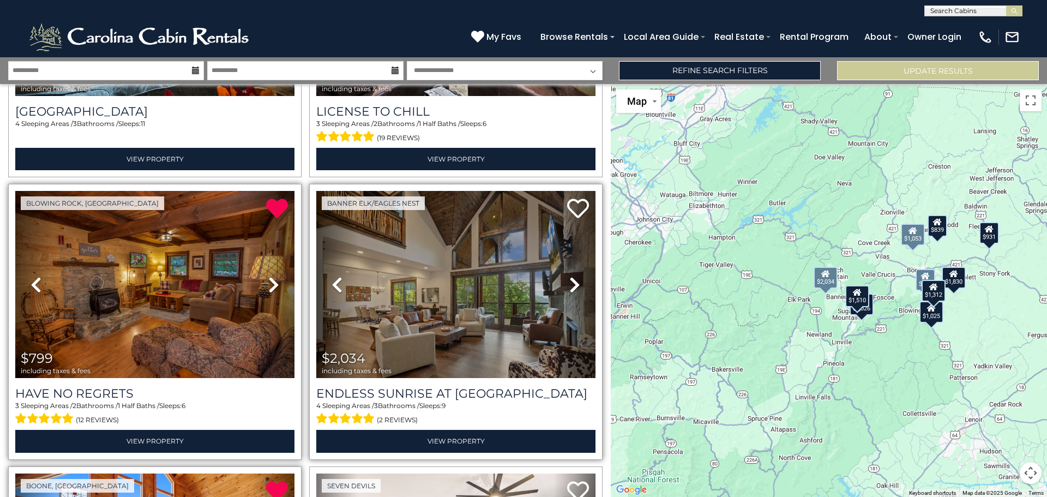
scroll to position [0, 0]
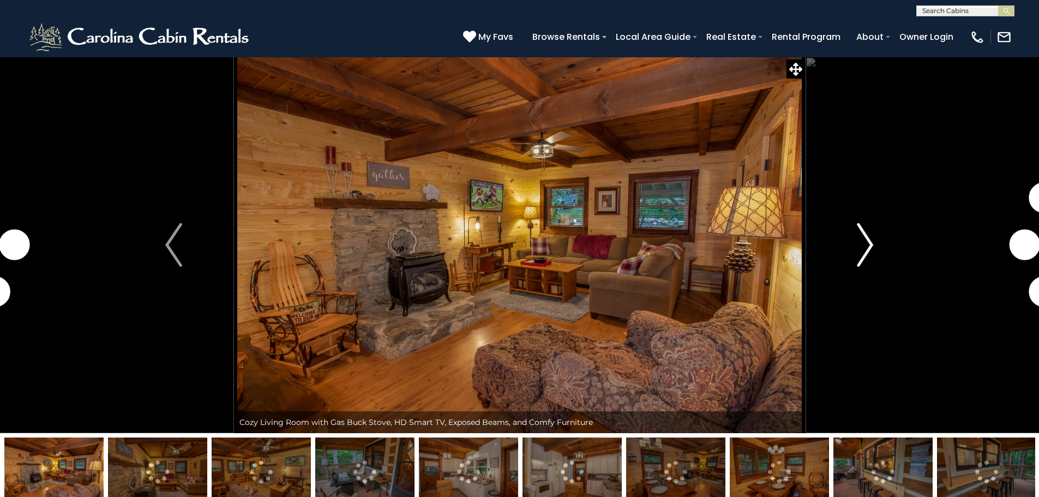
click at [886, 242] on button "Next" at bounding box center [865, 245] width 120 height 376
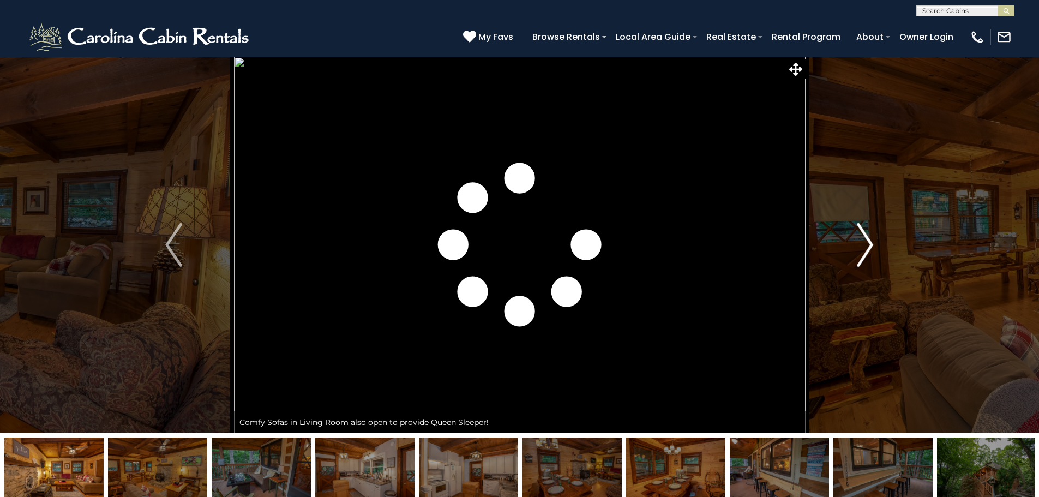
click at [874, 244] on button "Next" at bounding box center [865, 245] width 120 height 376
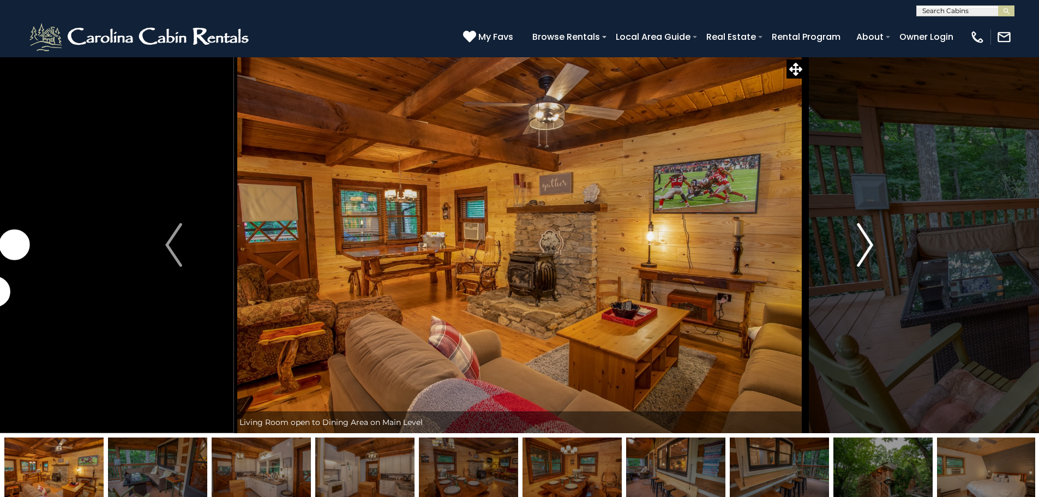
click at [873, 244] on img "Next" at bounding box center [865, 245] width 16 height 44
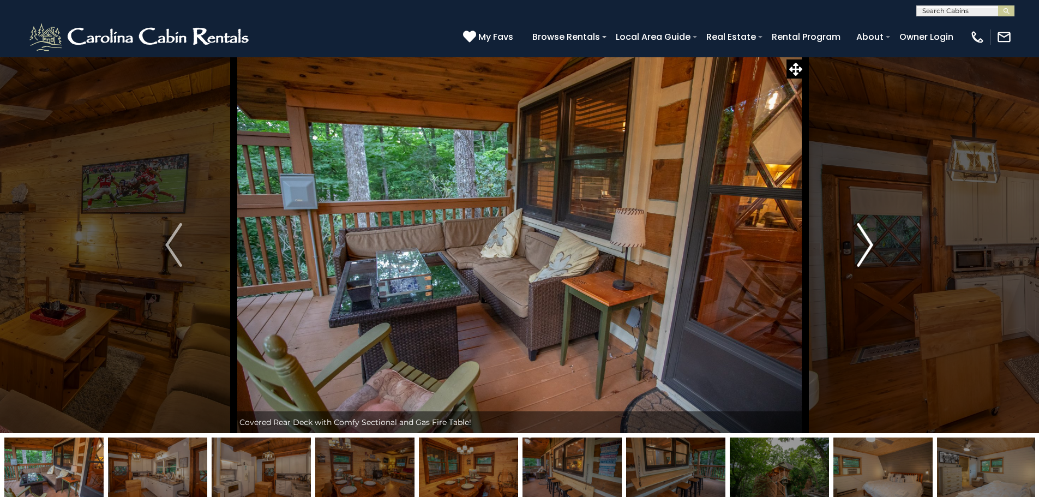
click at [873, 244] on img "Next" at bounding box center [865, 245] width 16 height 44
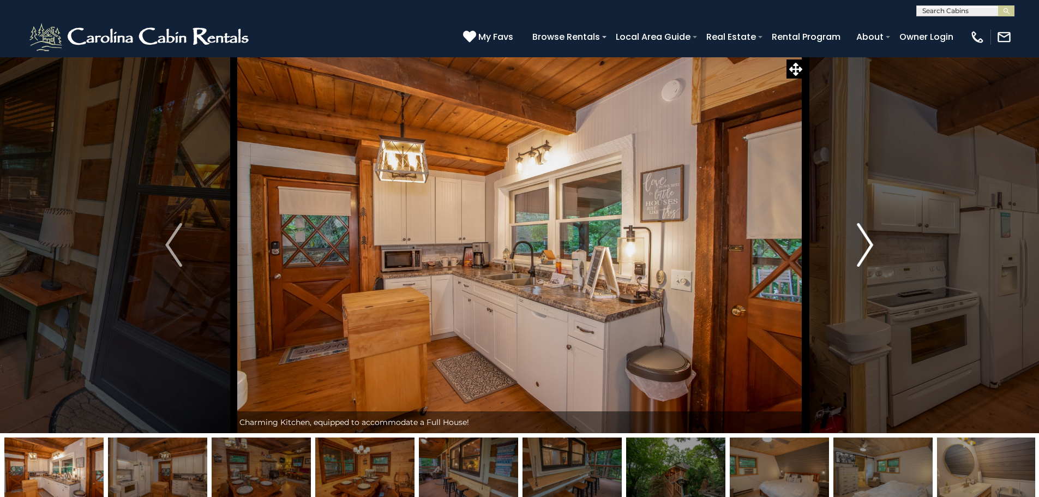
click at [873, 244] on img "Next" at bounding box center [865, 245] width 16 height 44
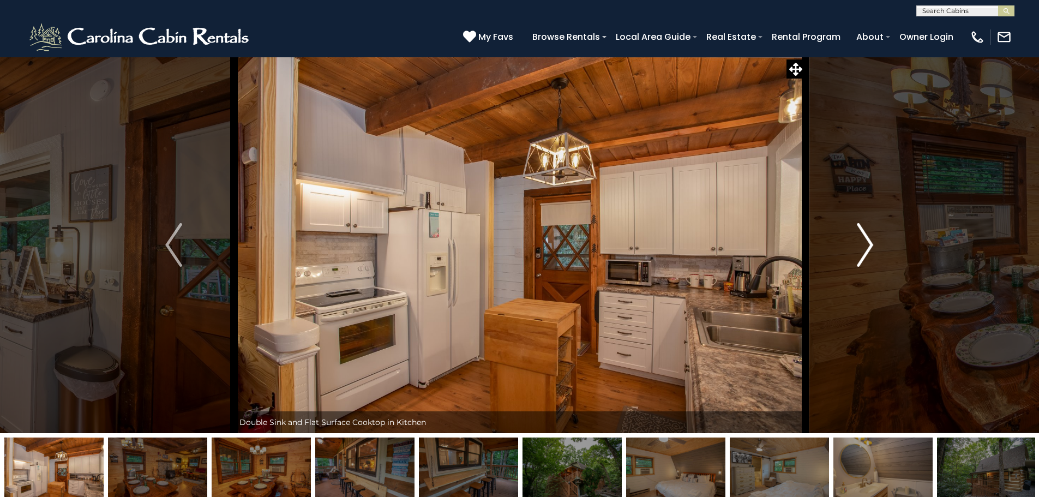
click at [873, 244] on img "Next" at bounding box center [865, 245] width 16 height 44
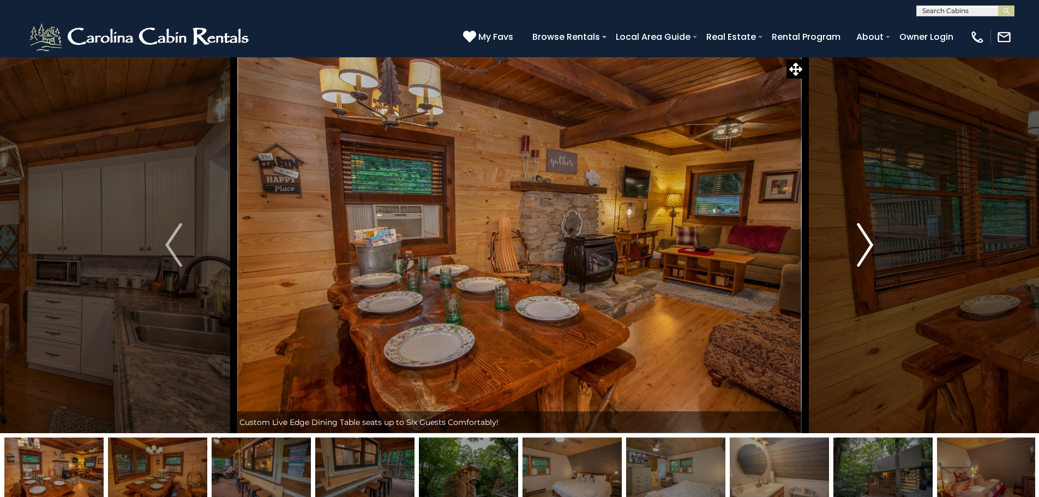
click at [873, 244] on img "Next" at bounding box center [865, 245] width 16 height 44
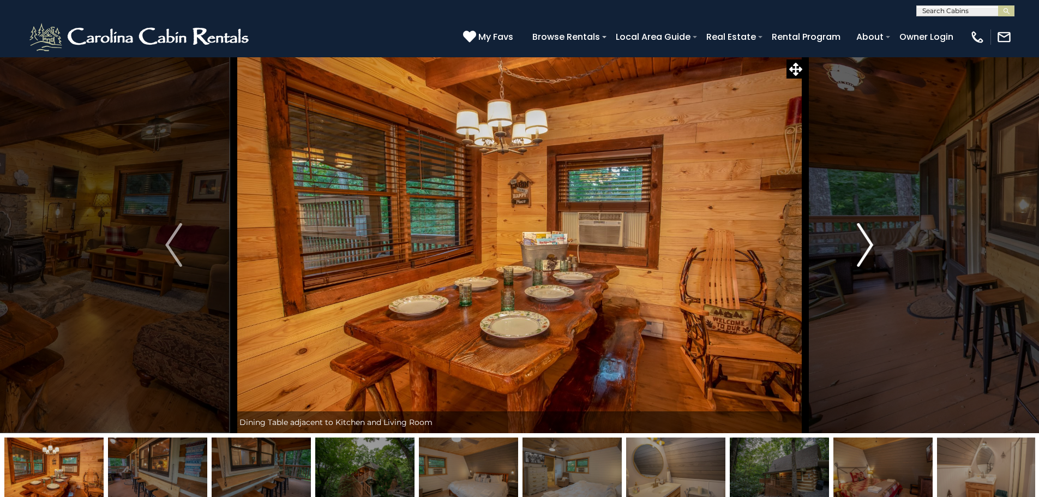
click at [873, 244] on img "Next" at bounding box center [865, 245] width 16 height 44
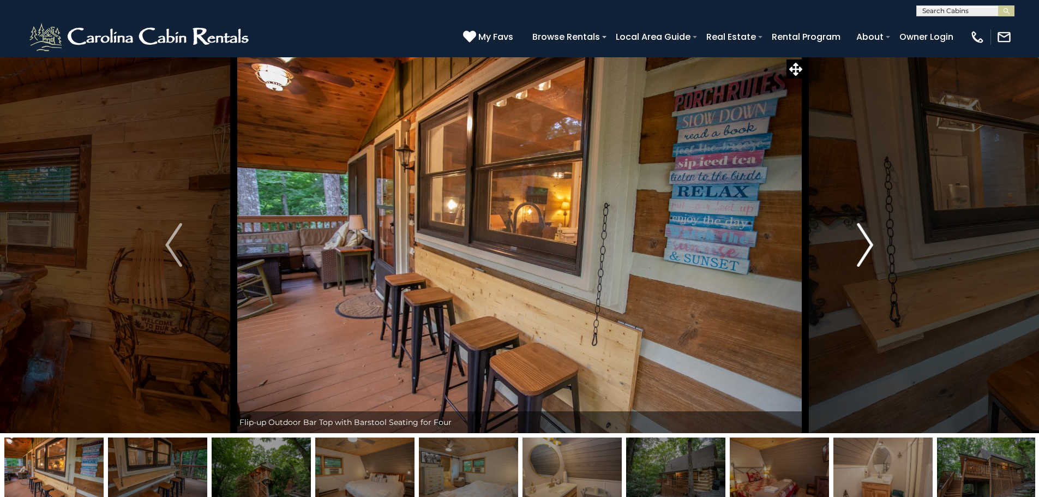
click at [873, 244] on img "Next" at bounding box center [865, 245] width 16 height 44
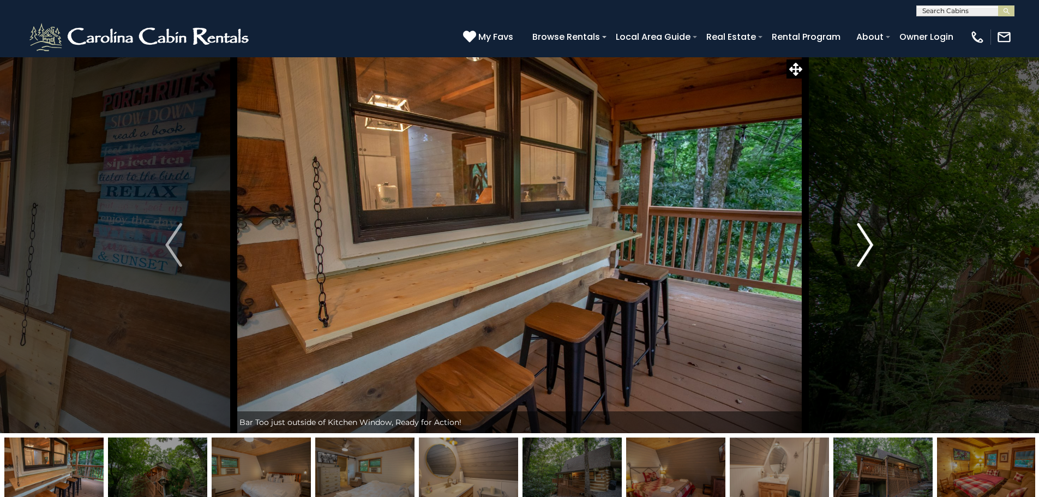
click at [873, 244] on img "Next" at bounding box center [865, 245] width 16 height 44
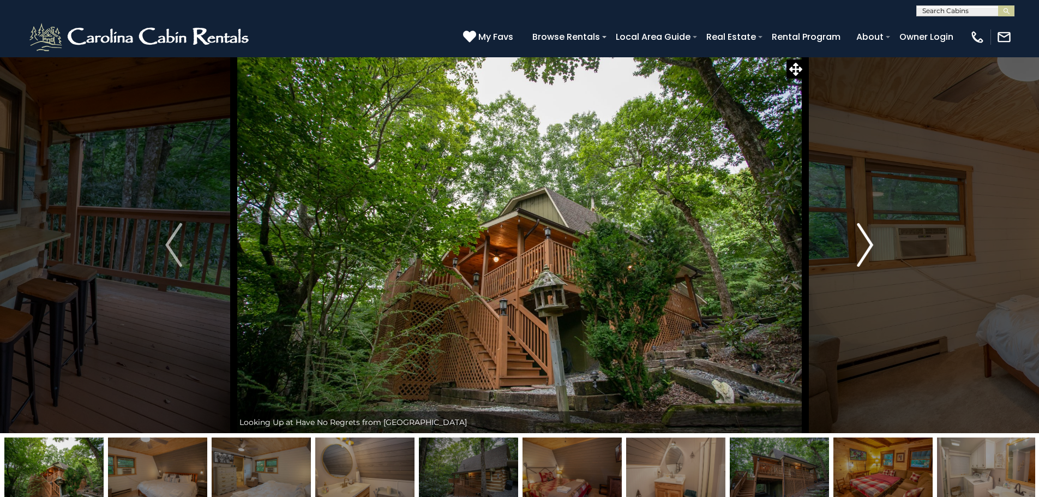
click at [873, 244] on img "Next" at bounding box center [865, 245] width 16 height 44
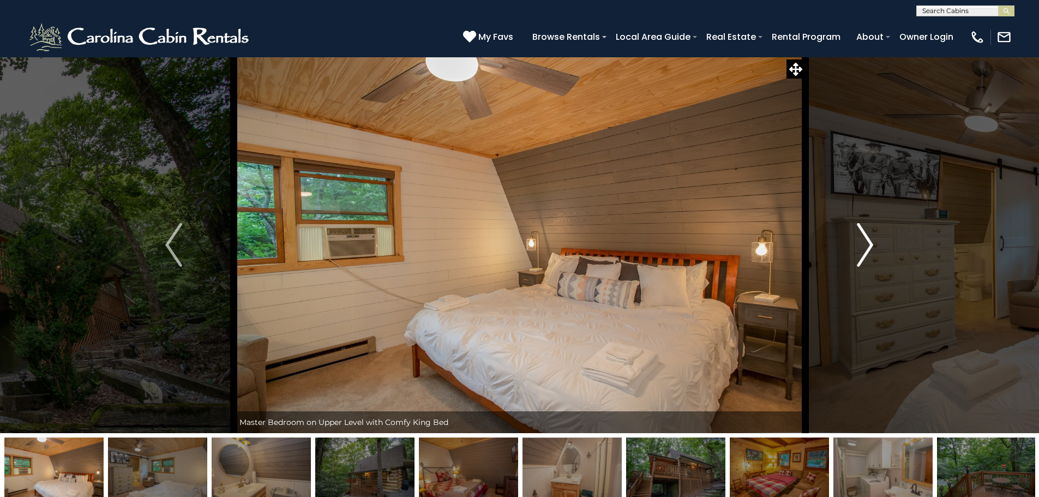
click at [873, 244] on img "Next" at bounding box center [865, 245] width 16 height 44
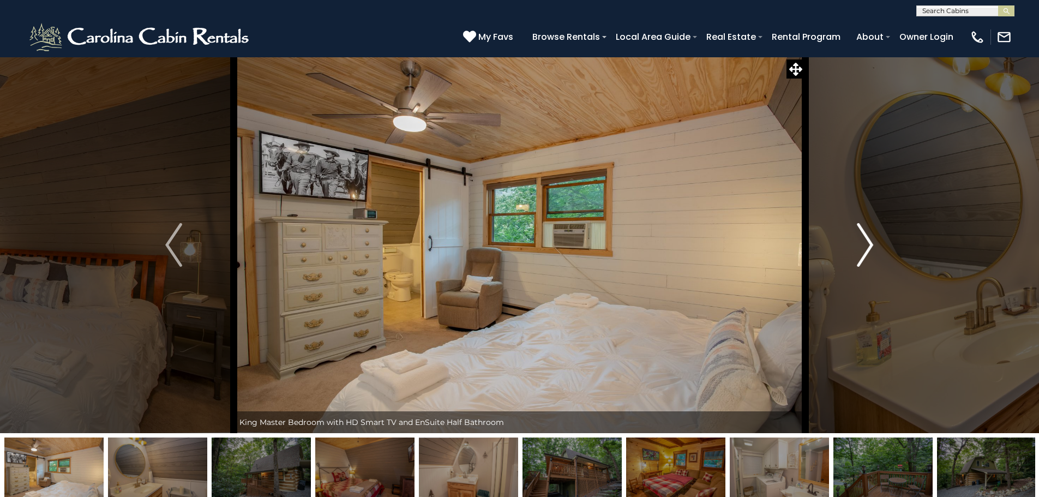
click at [873, 244] on img "Next" at bounding box center [865, 245] width 16 height 44
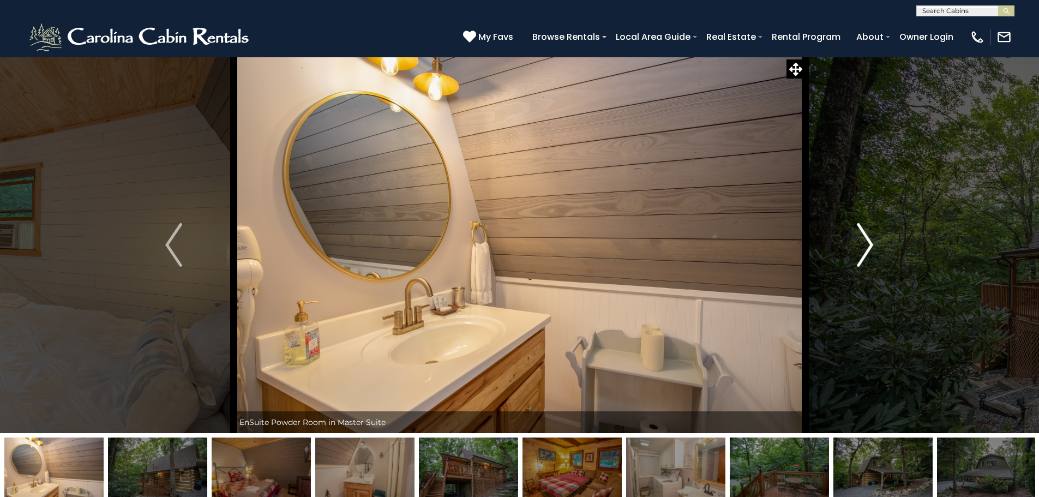
click at [873, 244] on img "Next" at bounding box center [865, 245] width 16 height 44
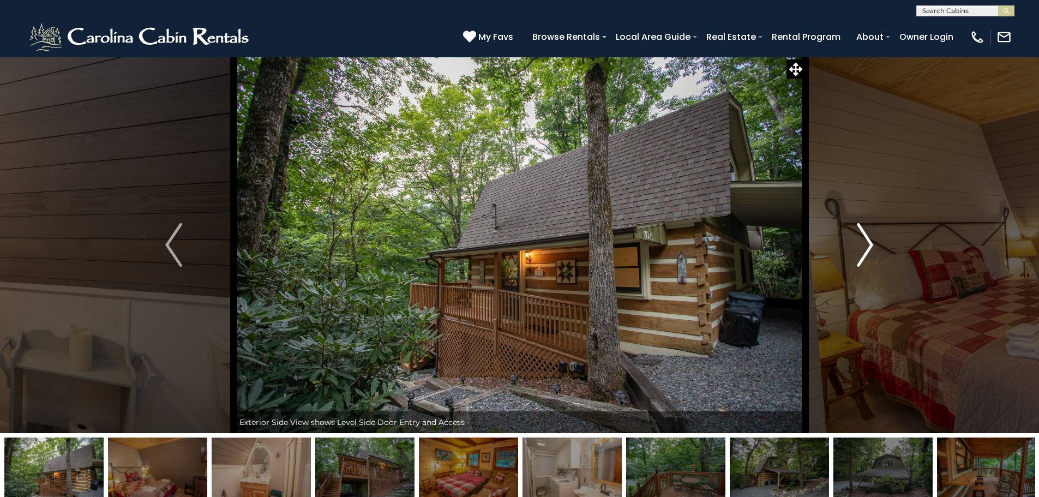
click at [873, 244] on img "Next" at bounding box center [865, 245] width 16 height 44
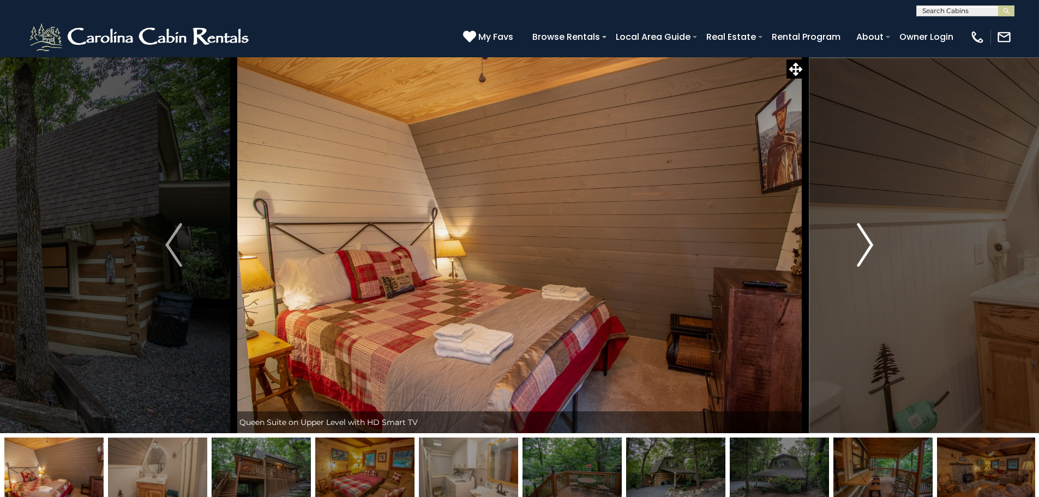
click at [873, 244] on img "Next" at bounding box center [865, 245] width 16 height 44
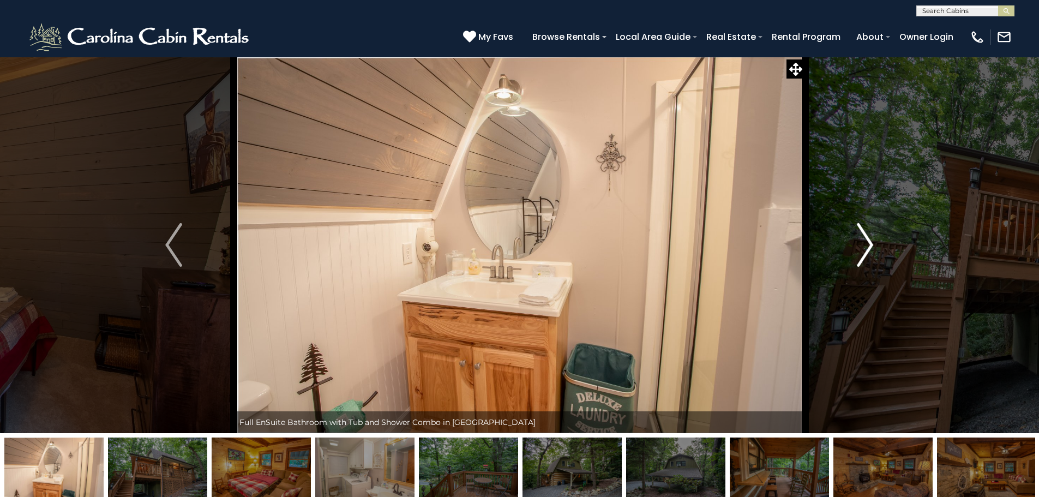
click at [873, 244] on img "Next" at bounding box center [865, 245] width 16 height 44
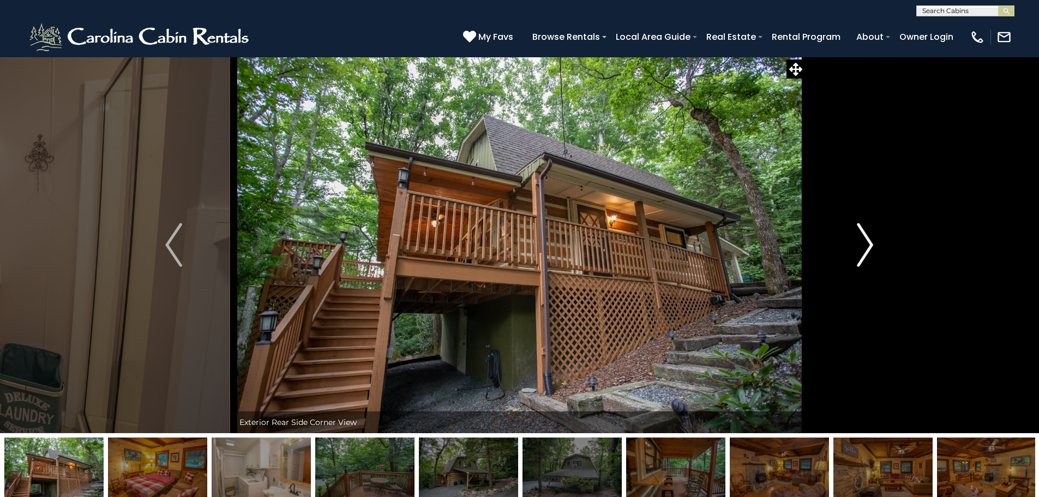
click at [873, 244] on img "Next" at bounding box center [865, 245] width 16 height 44
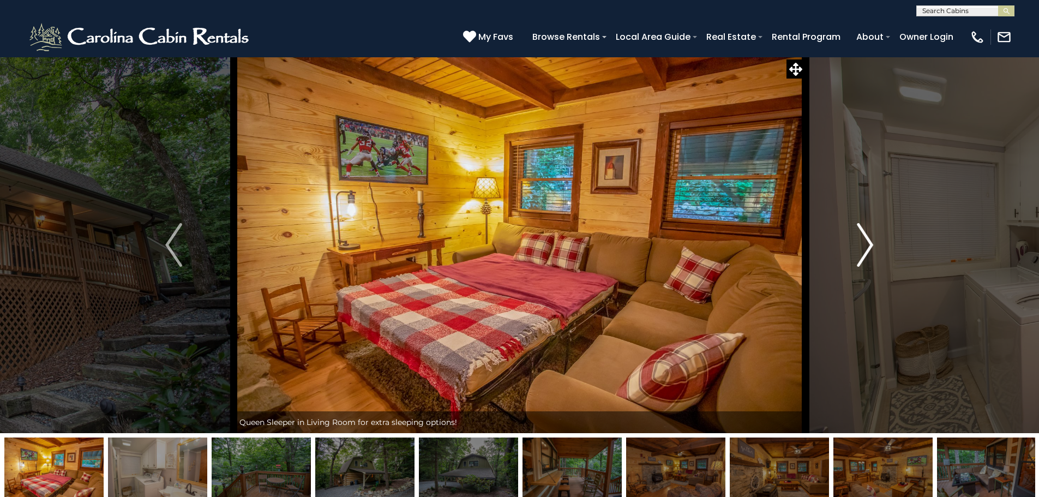
click at [873, 244] on img "Next" at bounding box center [865, 245] width 16 height 44
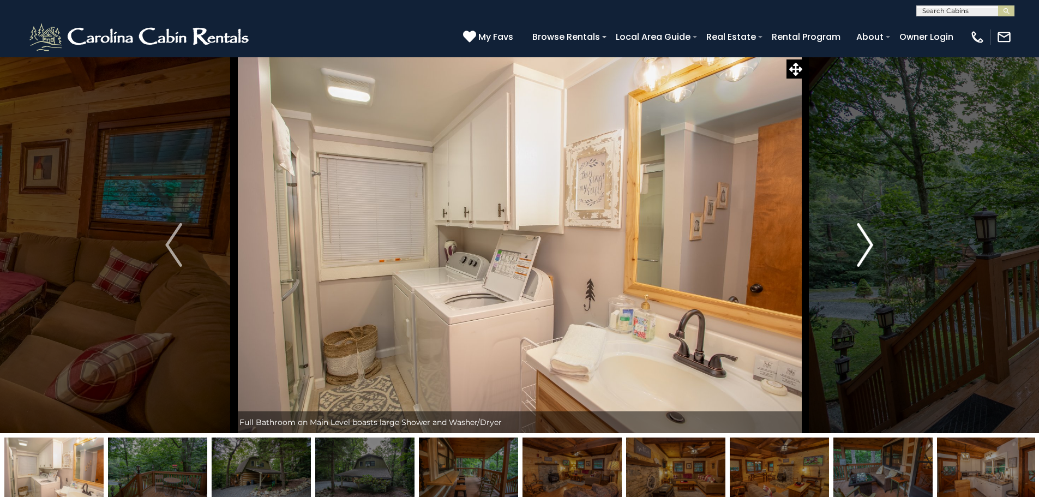
click at [873, 244] on img "Next" at bounding box center [865, 245] width 16 height 44
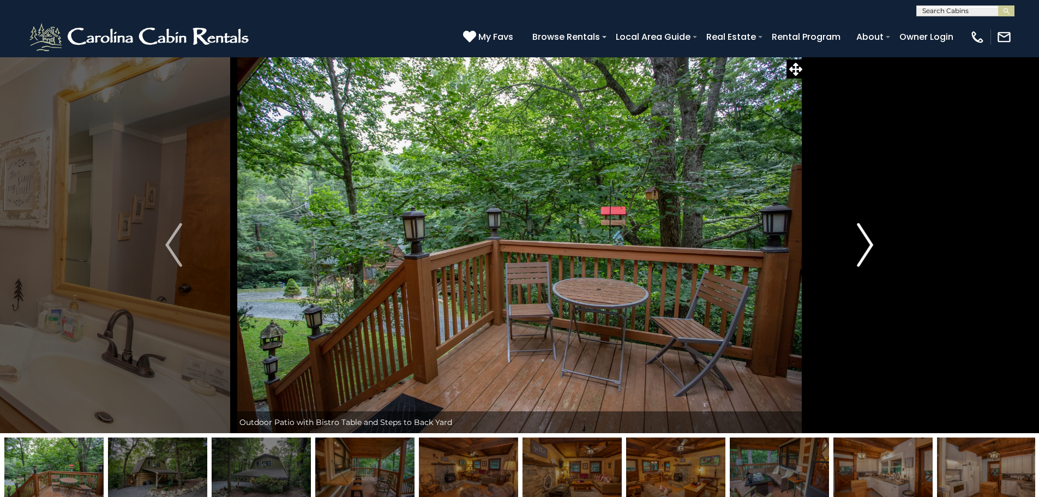
click at [873, 244] on img "Next" at bounding box center [865, 245] width 16 height 44
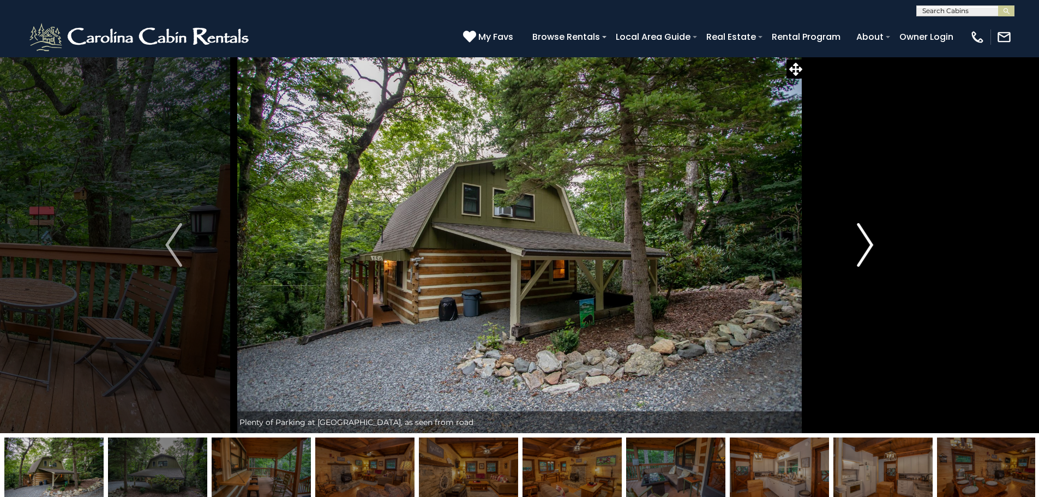
click at [872, 245] on img "Next" at bounding box center [865, 245] width 16 height 44
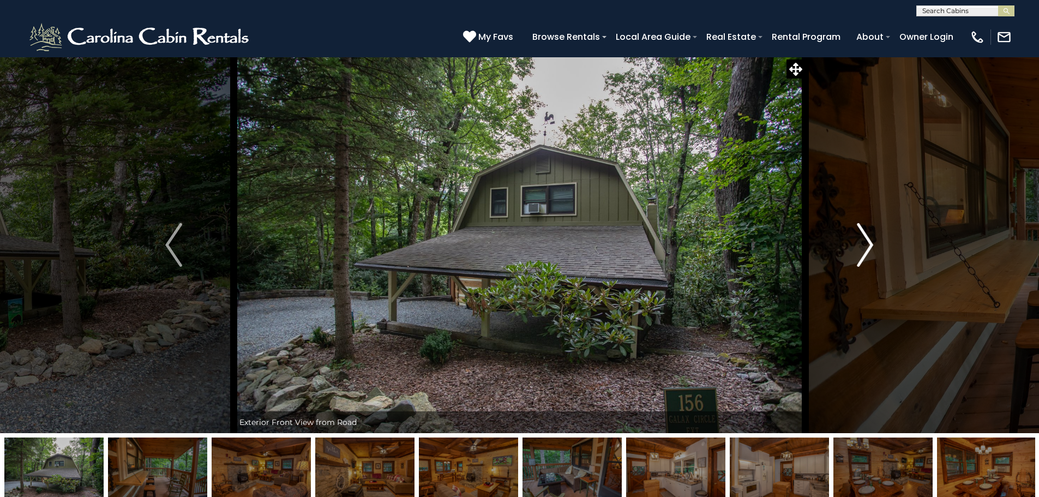
click at [871, 244] on img "Next" at bounding box center [865, 245] width 16 height 44
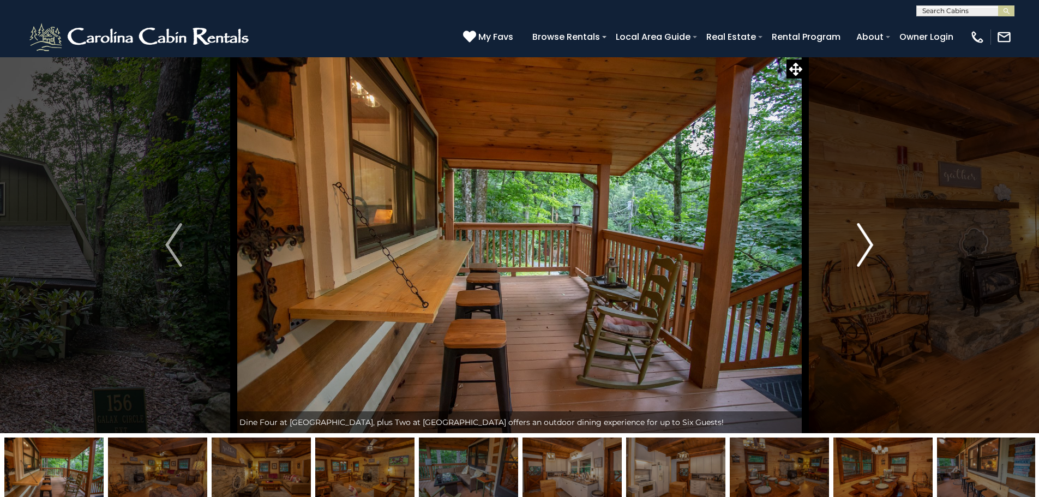
click at [871, 244] on img "Next" at bounding box center [865, 245] width 16 height 44
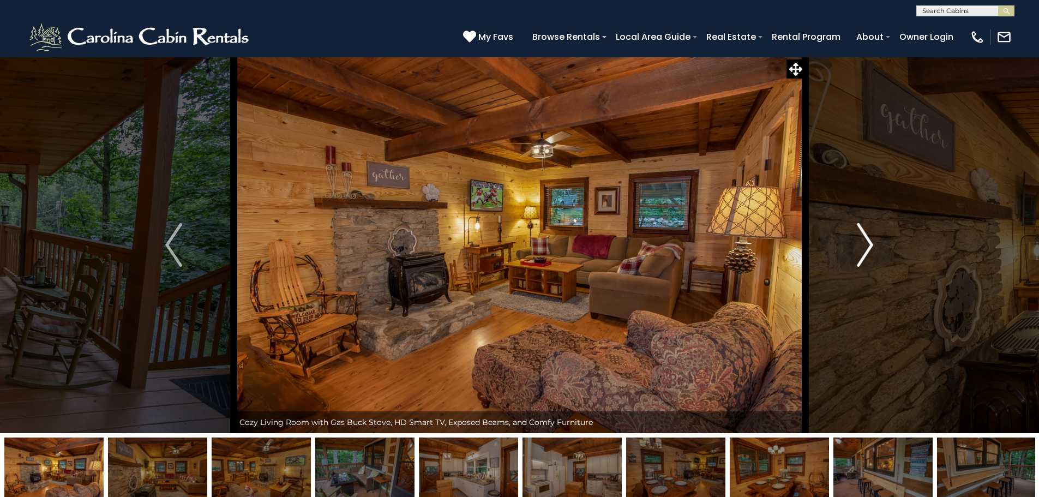
click at [871, 244] on img "Next" at bounding box center [865, 245] width 16 height 44
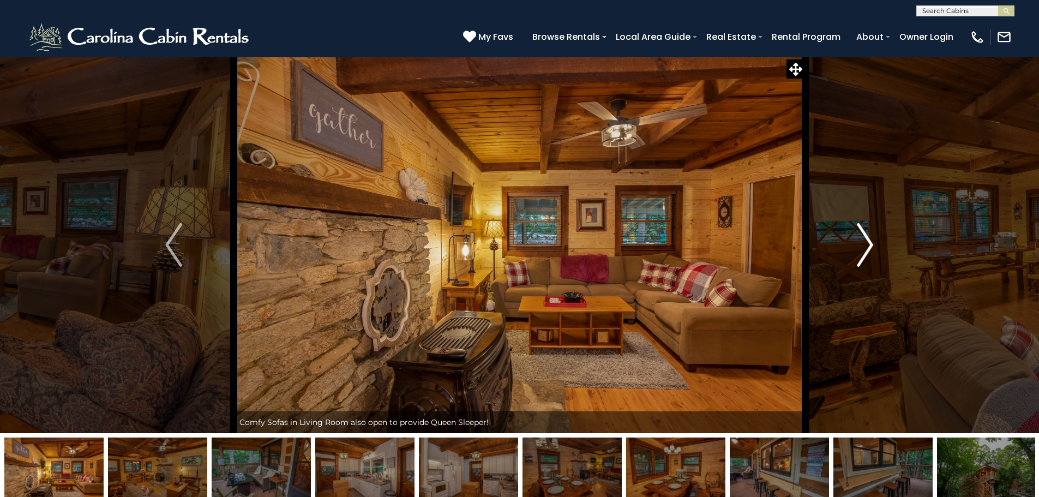
click at [871, 244] on img "Next" at bounding box center [865, 245] width 16 height 44
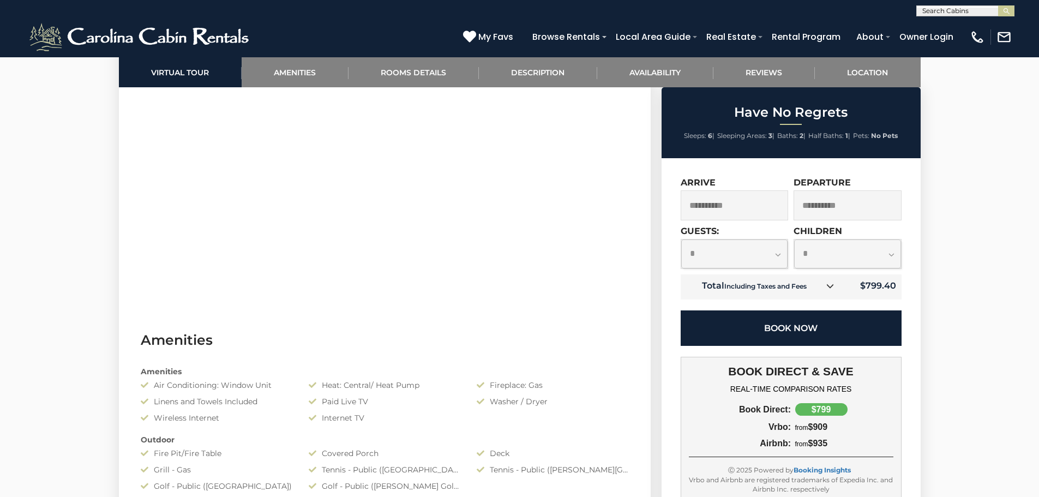
scroll to position [436, 0]
